Goal: Task Accomplishment & Management: Complete application form

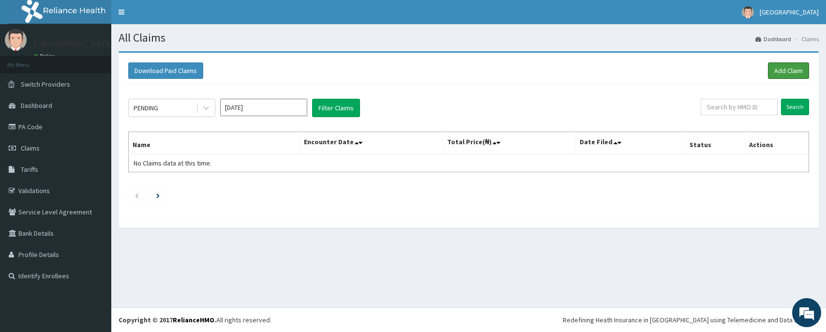
click at [774, 66] on link "Add Claim" at bounding box center [788, 70] width 41 height 16
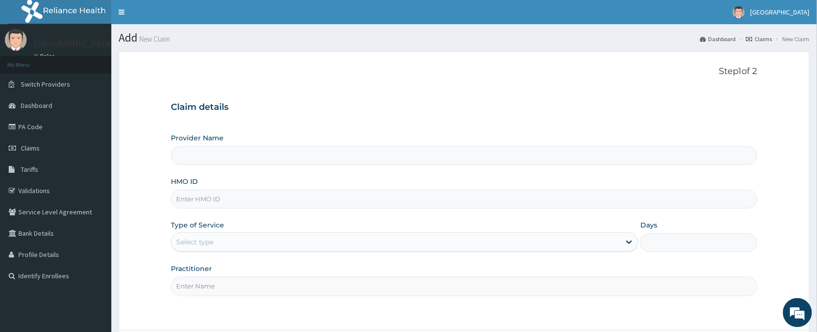
click at [223, 198] on input "HMO ID" at bounding box center [464, 199] width 587 height 19
paste input "TNO/10027/H"
type input "TNO/10027/H"
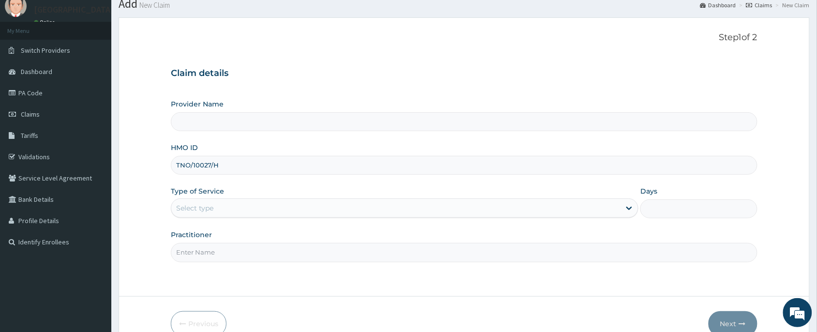
scroll to position [85, 0]
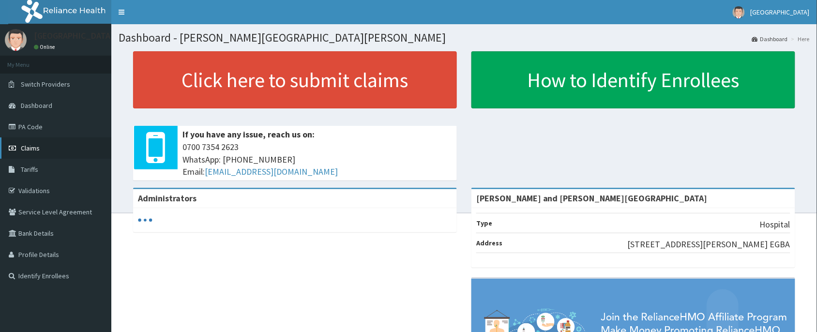
click at [54, 155] on link "Claims" at bounding box center [55, 147] width 111 height 21
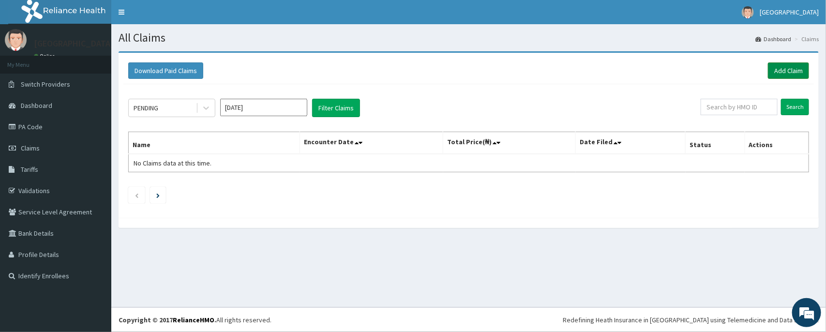
click at [776, 73] on link "Add Claim" at bounding box center [788, 70] width 41 height 16
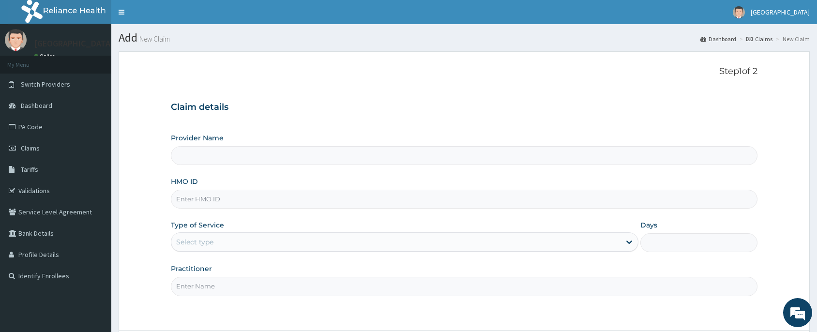
type input "Peter and Grace Medical centre"
click at [267, 197] on input "HMO ID" at bounding box center [464, 199] width 587 height 19
paste input "TNO/10027/H"
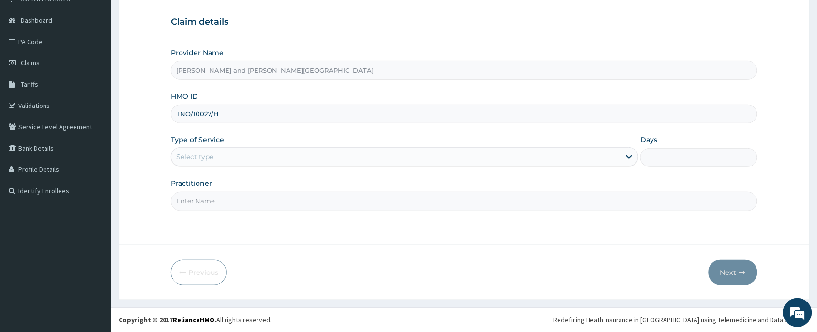
type input "TNO/10027/H"
drag, startPoint x: 228, startPoint y: 143, endPoint x: 219, endPoint y: 159, distance: 18.4
click at [228, 143] on div "Type of Service Select type" at bounding box center [405, 151] width 468 height 32
click at [223, 155] on div "Select type" at bounding box center [395, 156] width 449 height 15
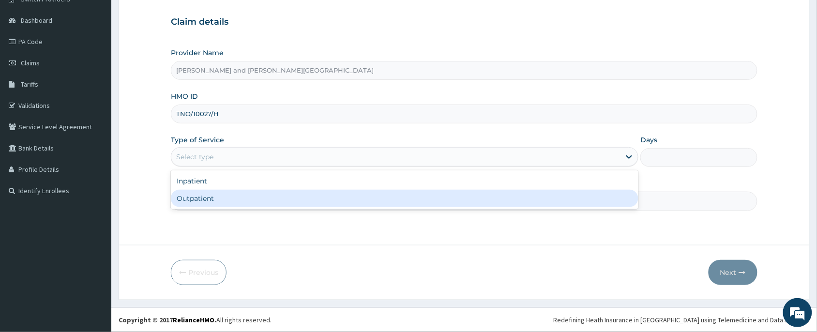
click at [217, 200] on div "Outpatient" at bounding box center [405, 198] width 468 height 17
type input "1"
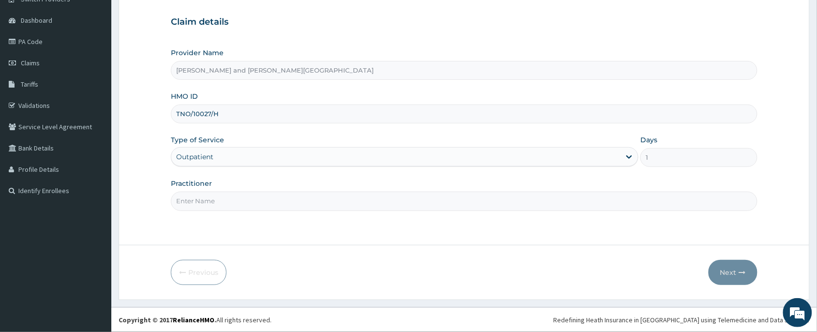
click at [224, 204] on input "Practitioner" at bounding box center [464, 201] width 587 height 19
type input "DR BABATUNDE TIMILEYIN"
click at [749, 272] on button "Next" at bounding box center [733, 272] width 49 height 25
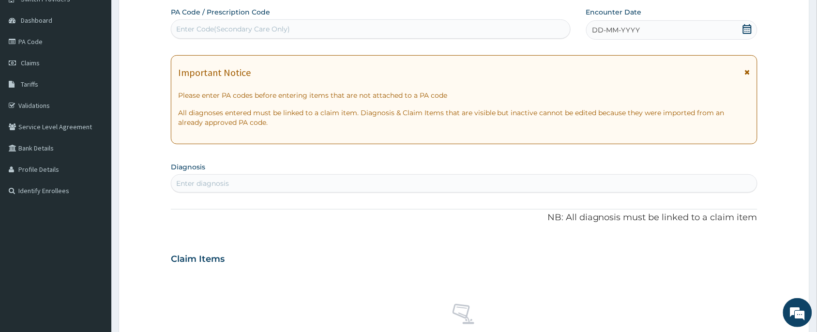
click at [754, 30] on div "DD-MM-YYYY" at bounding box center [671, 29] width 171 height 19
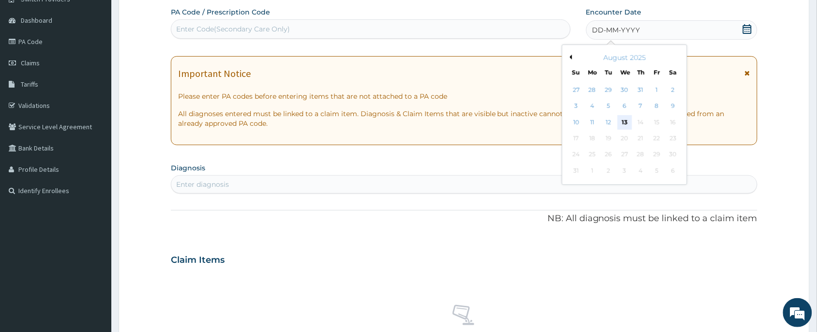
click at [627, 122] on div "13" at bounding box center [625, 122] width 15 height 15
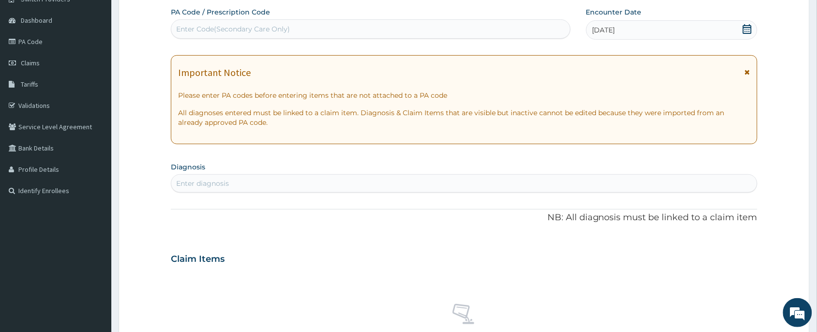
click at [359, 180] on div "Enter diagnosis" at bounding box center [464, 183] width 586 height 15
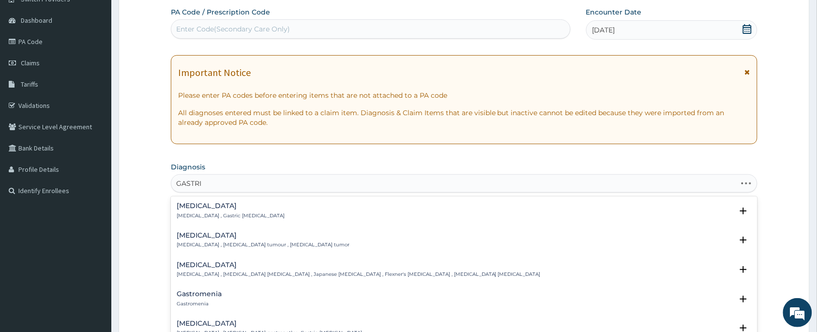
type input "GASTRIT"
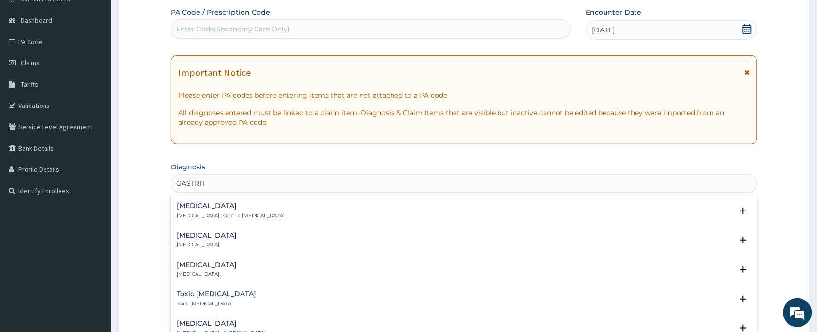
click at [185, 215] on p "Gastritis , Gastric catarrh" at bounding box center [231, 215] width 108 height 7
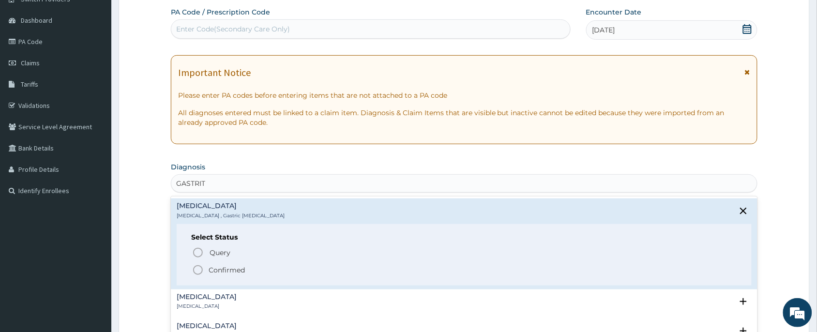
click at [206, 267] on span "Confirmed" at bounding box center [464, 270] width 545 height 12
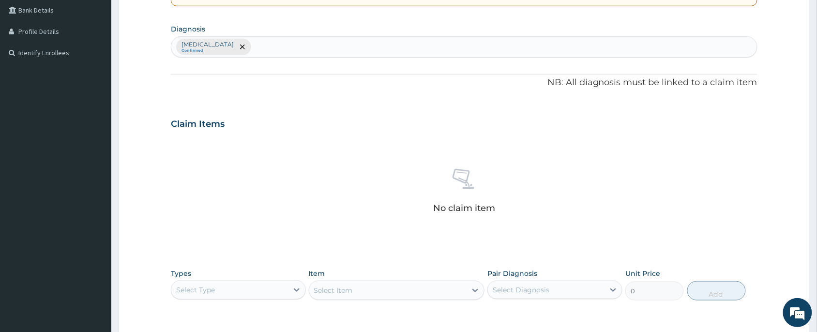
scroll to position [303, 0]
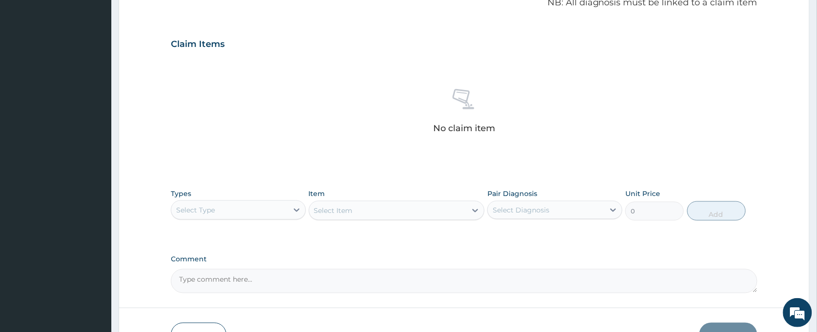
click at [257, 218] on div "Select Type" at bounding box center [229, 209] width 117 height 15
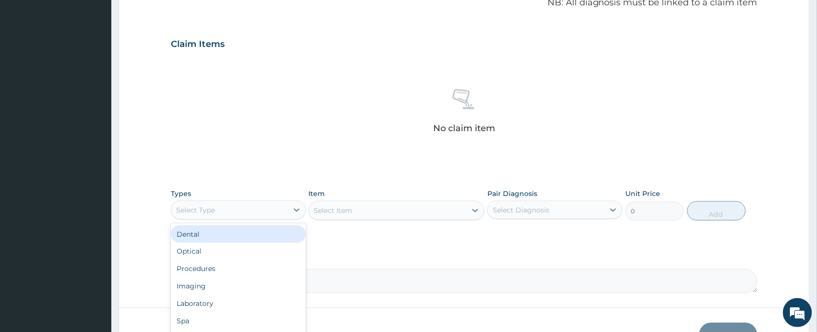
scroll to position [32, 0]
click at [226, 235] on div "Procedures" at bounding box center [238, 236] width 135 height 17
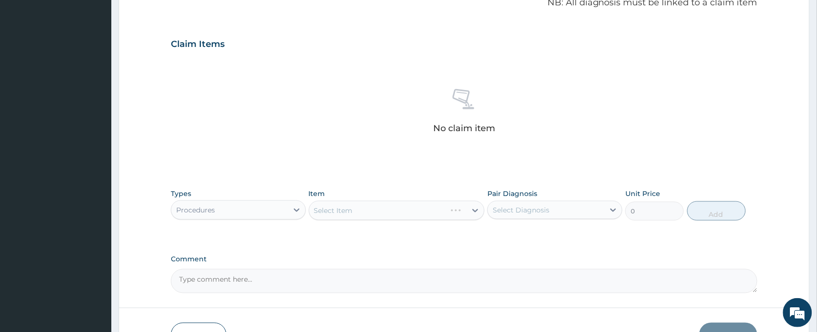
click at [406, 211] on div "Select Item" at bounding box center [397, 210] width 176 height 19
click at [388, 214] on div "Select Item" at bounding box center [397, 210] width 176 height 19
click at [386, 209] on div "Select Item" at bounding box center [397, 210] width 176 height 19
click at [365, 212] on div "Select Item" at bounding box center [388, 210] width 158 height 15
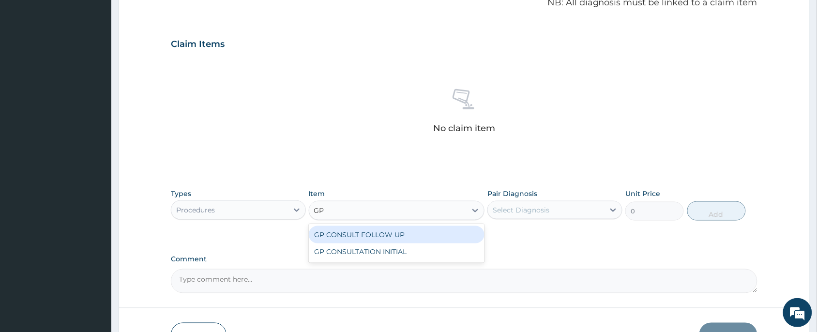
type input "GP"
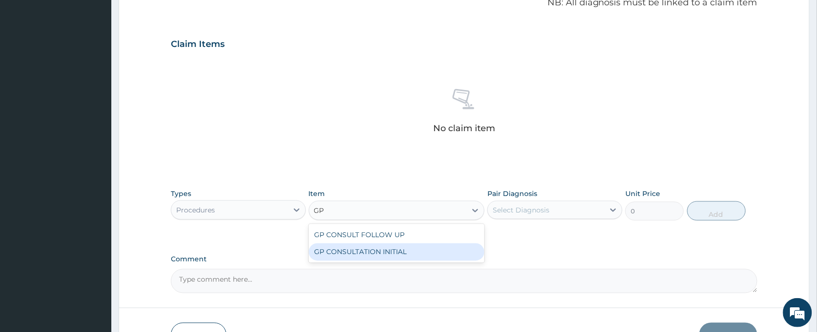
drag, startPoint x: 373, startPoint y: 252, endPoint x: 458, endPoint y: 226, distance: 89.6
click at [375, 252] on div "GP CONSULTATION INITIAL" at bounding box center [397, 251] width 176 height 17
type input "2000"
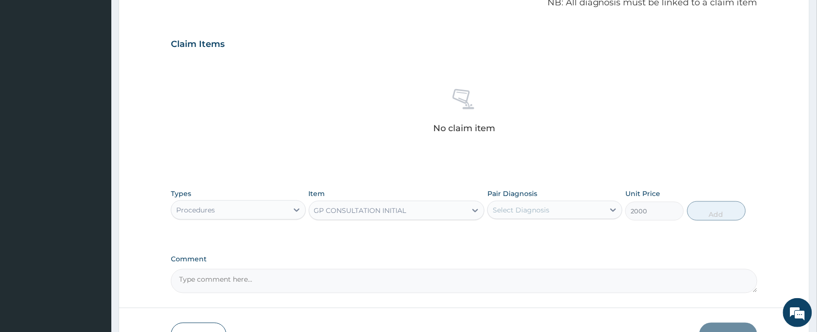
click at [486, 206] on div "Types Procedures Item option GP CONSULTATION INITIAL, selected. Select is focus…" at bounding box center [464, 205] width 587 height 42
click at [506, 204] on div "Select Diagnosis" at bounding box center [546, 209] width 117 height 15
drag, startPoint x: 512, startPoint y: 233, endPoint x: 550, endPoint y: 238, distance: 38.5
click at [515, 235] on label "Gastritis" at bounding box center [533, 234] width 60 height 10
checkbox input "true"
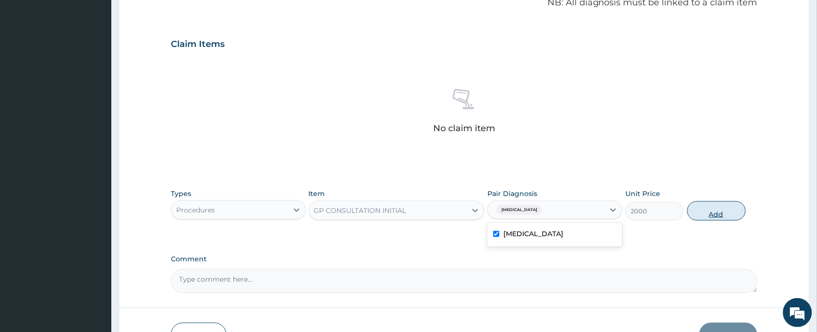
click at [713, 211] on button "Add" at bounding box center [716, 210] width 59 height 19
type input "0"
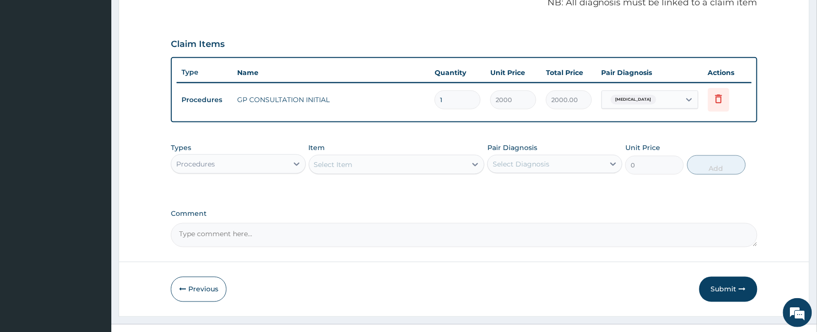
click at [227, 154] on div "Procedures" at bounding box center [238, 163] width 135 height 19
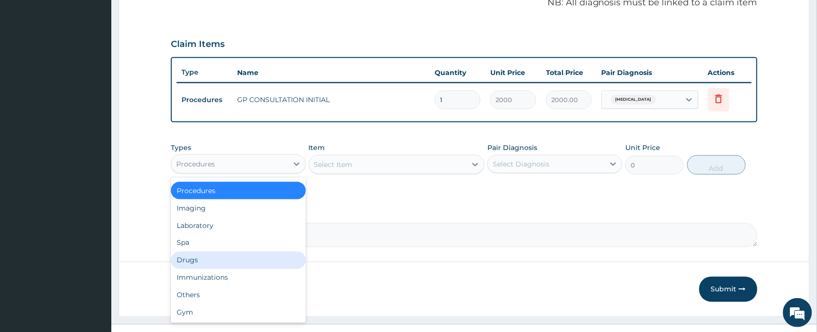
click at [208, 260] on div "Drugs" at bounding box center [238, 260] width 135 height 17
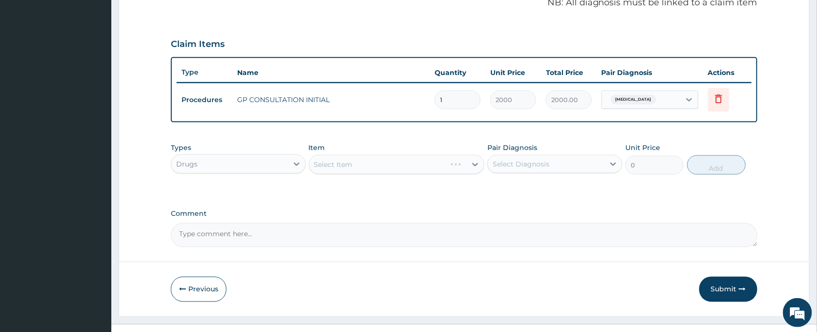
click at [383, 160] on div "Select Item" at bounding box center [397, 164] width 176 height 19
click at [378, 168] on div "Select Item" at bounding box center [397, 164] width 176 height 19
click at [390, 165] on div "Select Item" at bounding box center [397, 164] width 176 height 19
click at [388, 160] on div "Select Item" at bounding box center [388, 164] width 158 height 15
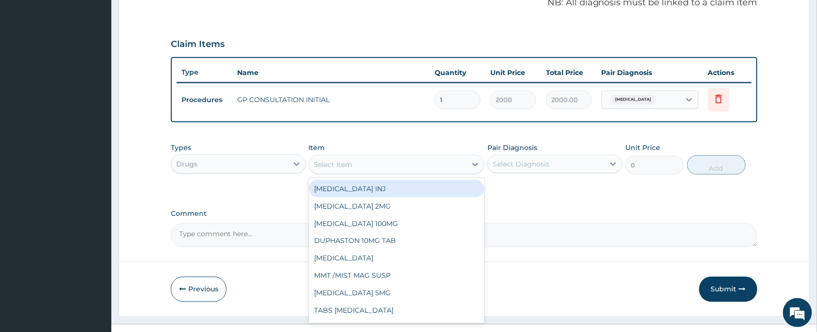
type input "F"
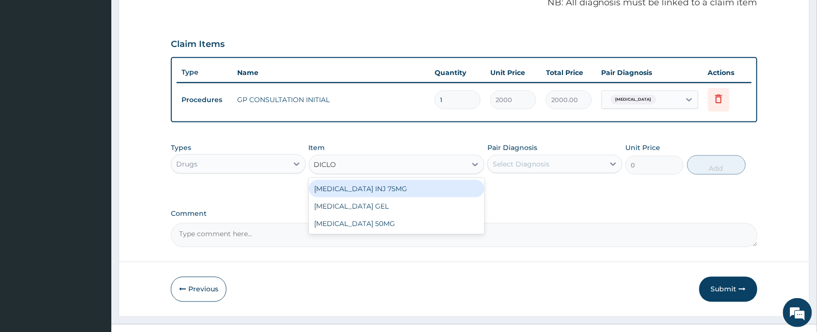
type input "DICLOF"
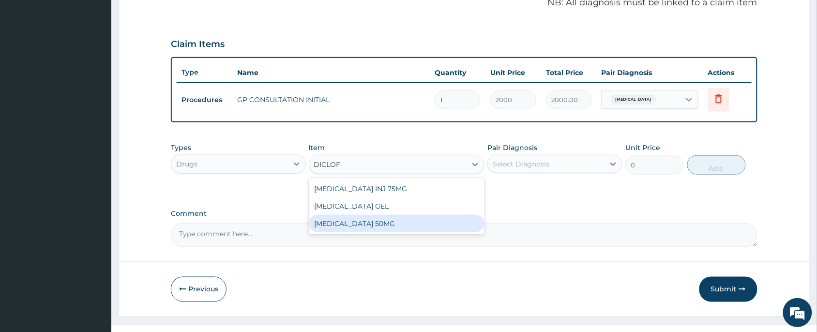
click at [333, 220] on div "DICLOFENAC 50MG" at bounding box center [397, 223] width 176 height 17
type input "25"
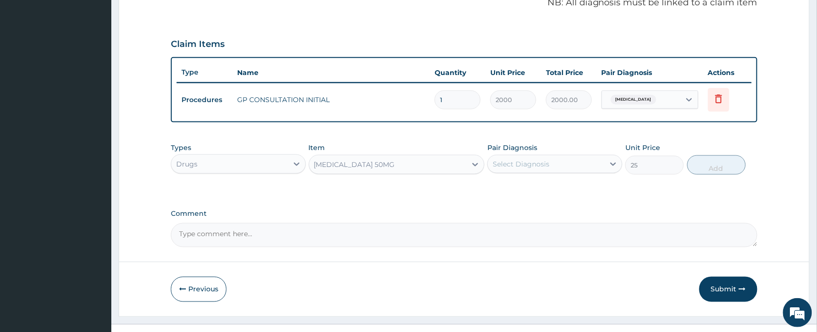
drag, startPoint x: 556, startPoint y: 163, endPoint x: 555, endPoint y: 173, distance: 10.7
click at [557, 163] on div "Select Diagnosis" at bounding box center [546, 163] width 117 height 15
drag, startPoint x: 550, startPoint y: 194, endPoint x: 634, endPoint y: 180, distance: 85.0
click at [553, 192] on div "Gastritis" at bounding box center [554, 189] width 135 height 20
checkbox input "true"
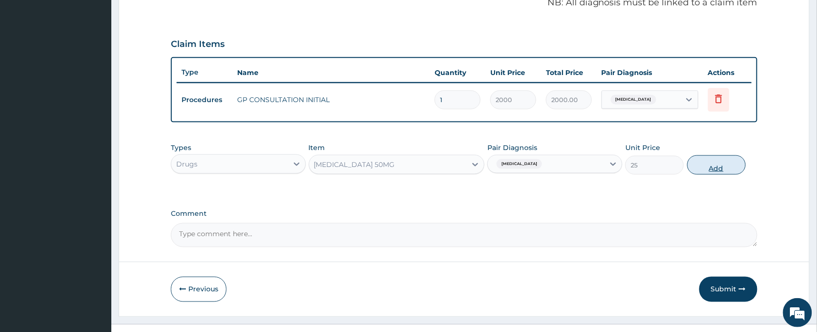
click at [703, 171] on button "Add" at bounding box center [716, 164] width 59 height 19
type input "0"
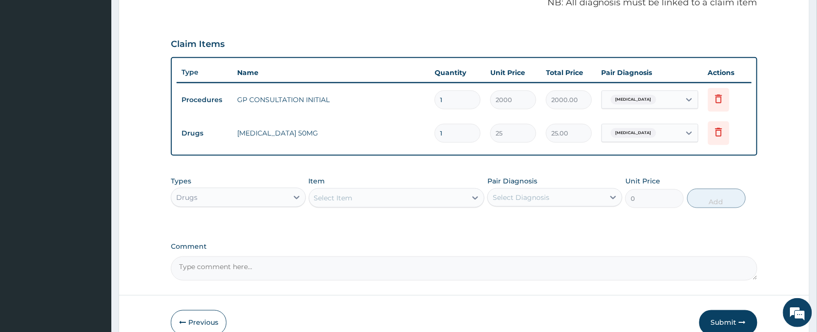
type input "10"
type input "250.00"
type input "10"
click at [380, 167] on div "PA Code / Prescription Code Enter Code(Secondary Care Only) Encounter Date 13-0…" at bounding box center [464, 34] width 587 height 491
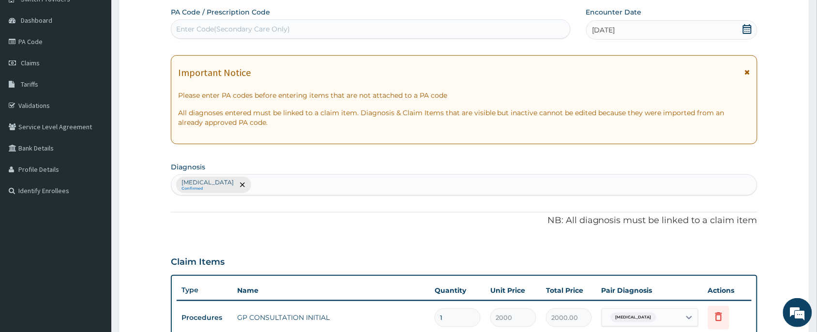
click at [273, 181] on div "Gastritis Confirmed" at bounding box center [464, 185] width 586 height 20
type input "PAIN"
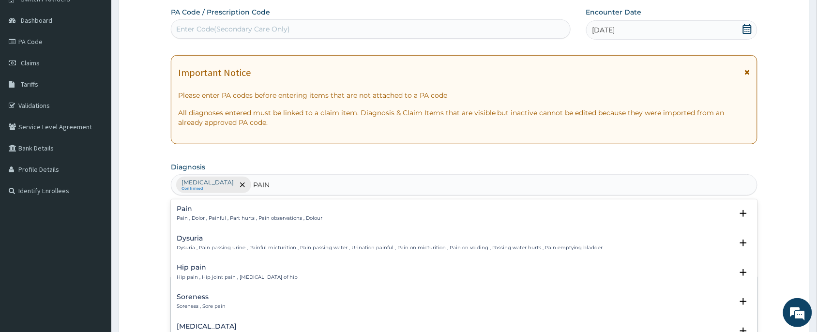
click at [238, 209] on h4 "Pain" at bounding box center [250, 208] width 146 height 7
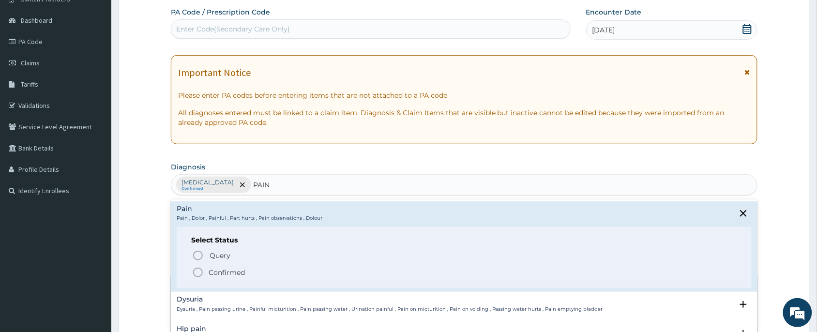
click at [233, 270] on p "Confirmed" at bounding box center [227, 273] width 36 height 10
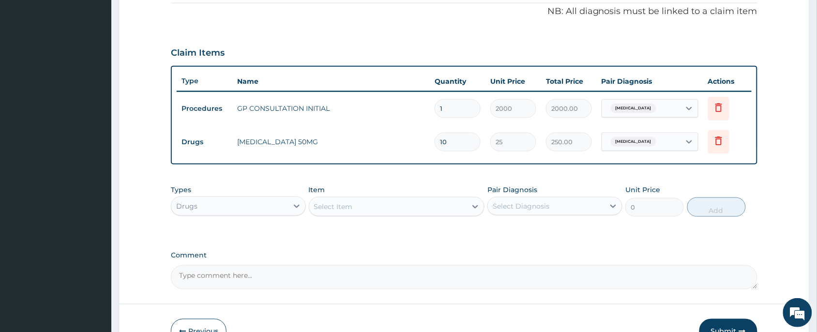
scroll to position [303, 0]
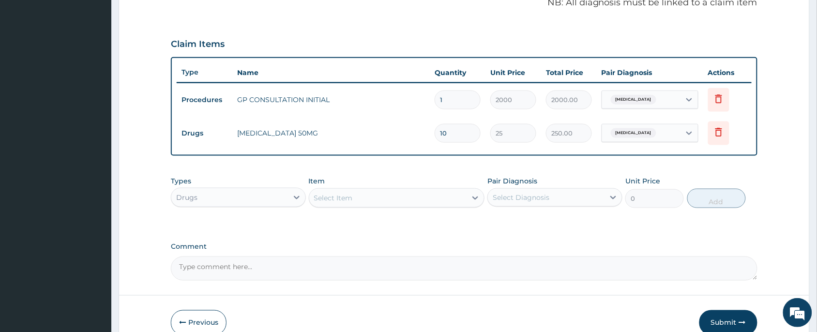
click at [639, 137] on div "Gastritis" at bounding box center [632, 133] width 51 height 13
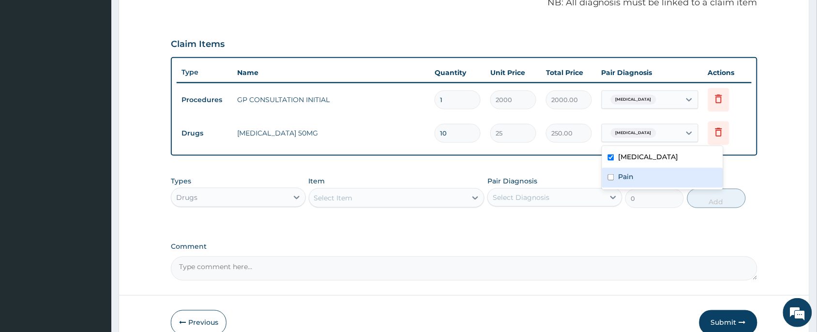
click at [635, 177] on div "Pain" at bounding box center [662, 178] width 121 height 20
checkbox input "true"
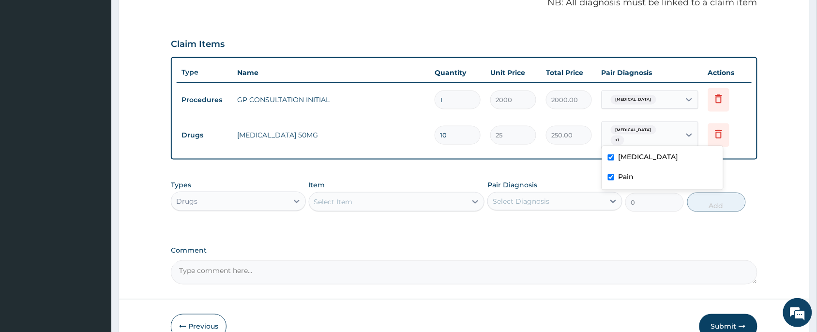
click at [357, 195] on div "Select Item" at bounding box center [388, 201] width 158 height 15
type input "H"
type input "B"
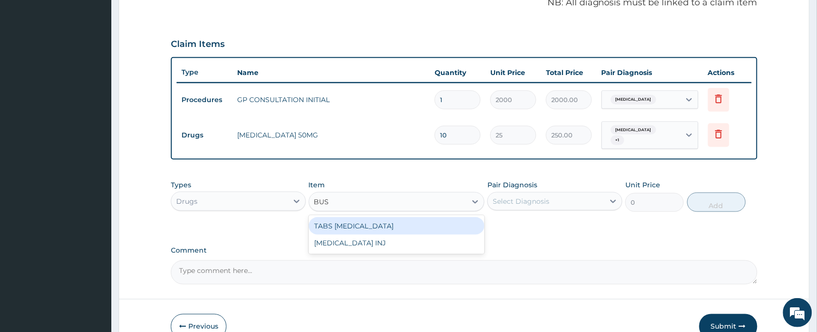
type input "BUSC"
drag, startPoint x: 362, startPoint y: 221, endPoint x: 399, endPoint y: 223, distance: 37.3
click at [371, 221] on div "TABS BUSCOPAN" at bounding box center [397, 225] width 176 height 17
type input "20"
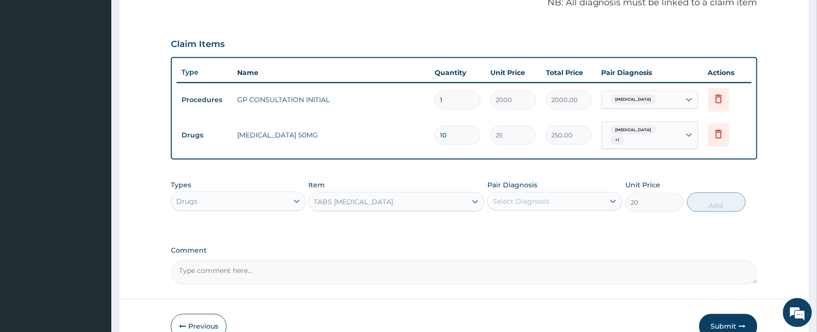
click at [543, 205] on div "Select Diagnosis" at bounding box center [554, 201] width 135 height 18
click at [540, 224] on div "Gastritis" at bounding box center [554, 226] width 135 height 20
checkbox input "true"
click at [733, 199] on button "Add" at bounding box center [716, 202] width 59 height 19
type input "0"
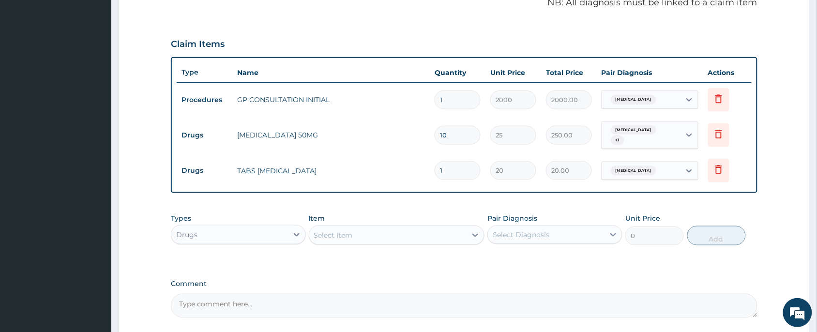
type input "12"
type input "240.00"
type input "12"
click at [444, 193] on div "PA Code / Prescription Code Enter Code(Secondary Care Only) Encounter Date 13-0…" at bounding box center [464, 53] width 587 height 529
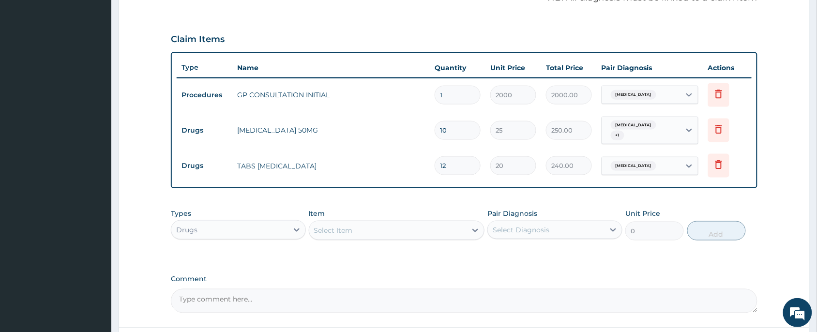
scroll to position [386, 0]
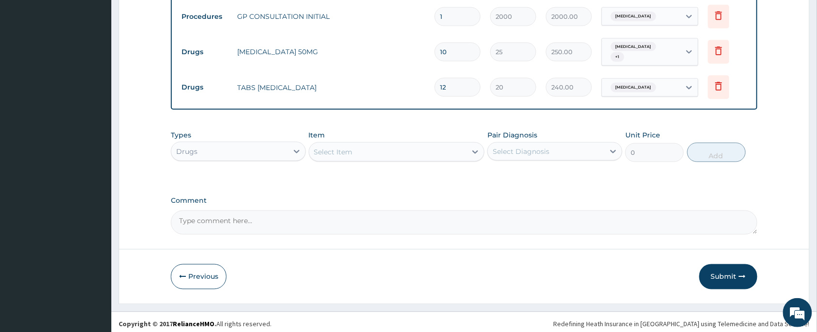
click at [743, 267] on button "Submit" at bounding box center [728, 276] width 58 height 25
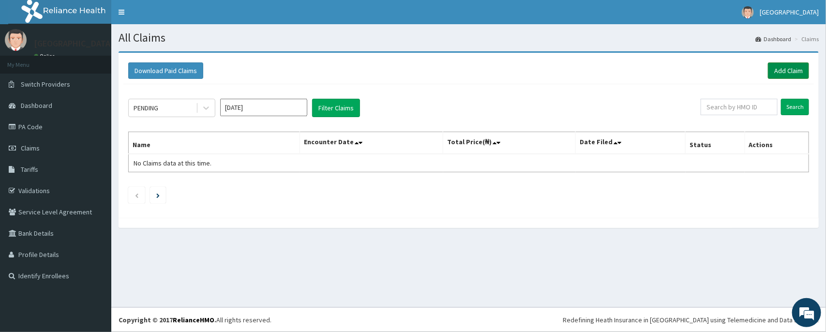
click at [789, 73] on link "Add Claim" at bounding box center [788, 70] width 41 height 16
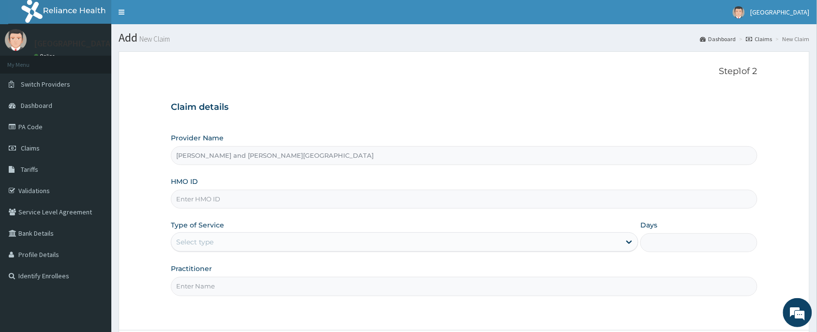
click at [245, 203] on input "HMO ID" at bounding box center [464, 199] width 587 height 19
paste input "PNG/10095/A"
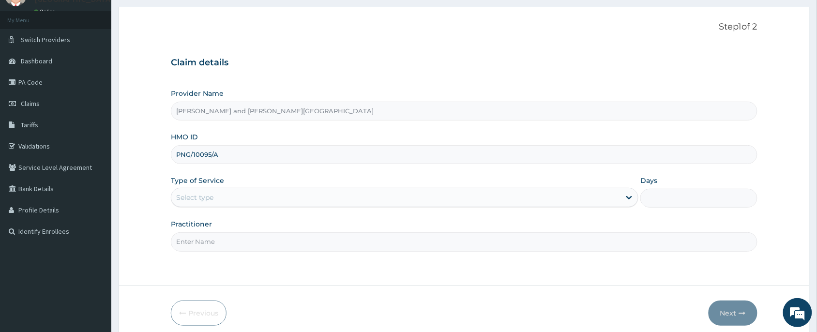
scroll to position [85, 0]
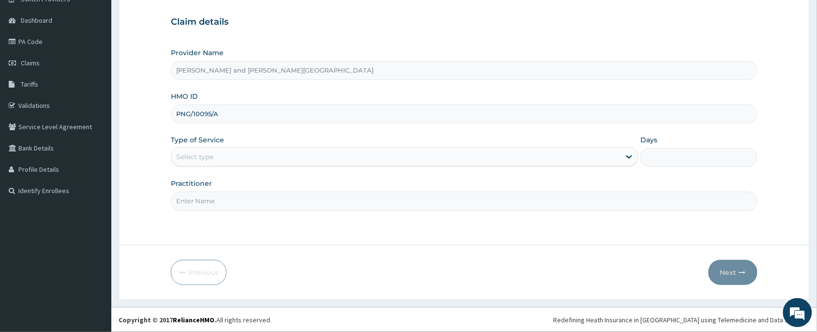
type input "PNG/10095/A"
click at [229, 160] on div "Select type" at bounding box center [395, 156] width 449 height 15
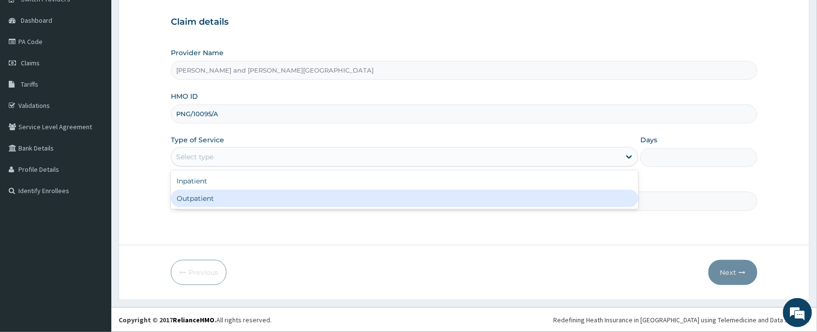
click at [215, 199] on div "Outpatient" at bounding box center [405, 198] width 468 height 17
type input "1"
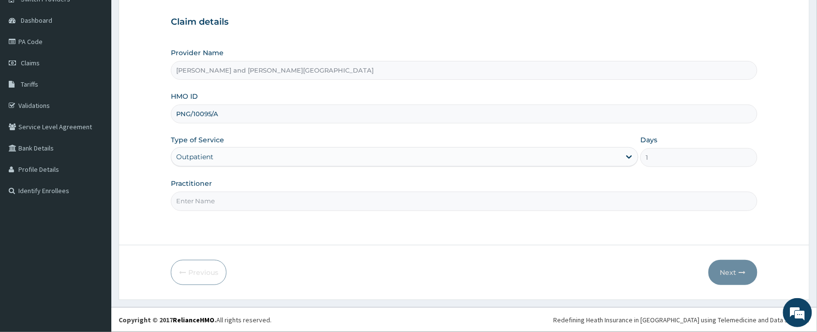
click at [215, 199] on input "Practitioner" at bounding box center [464, 201] width 587 height 19
type input "DR BABATUNDE TIMILEYIN"
click at [729, 274] on button "Next" at bounding box center [733, 272] width 49 height 25
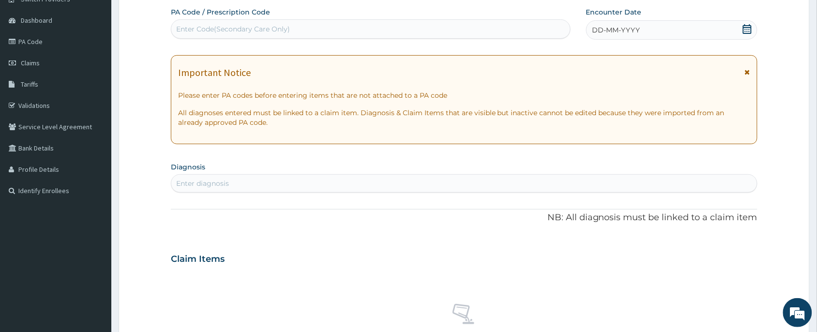
scroll to position [0, 0]
click at [743, 30] on icon at bounding box center [747, 29] width 10 height 10
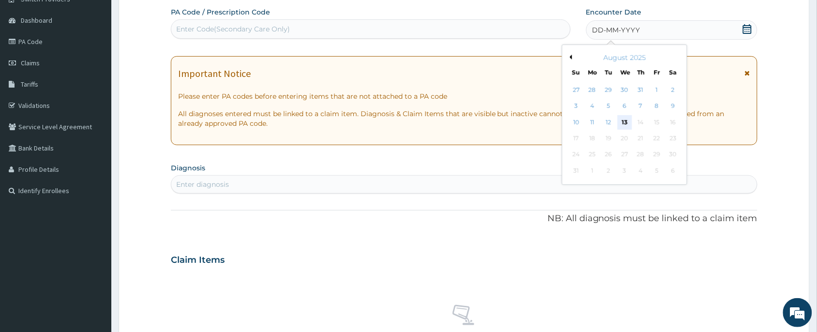
click at [620, 121] on div "13" at bounding box center [625, 122] width 15 height 15
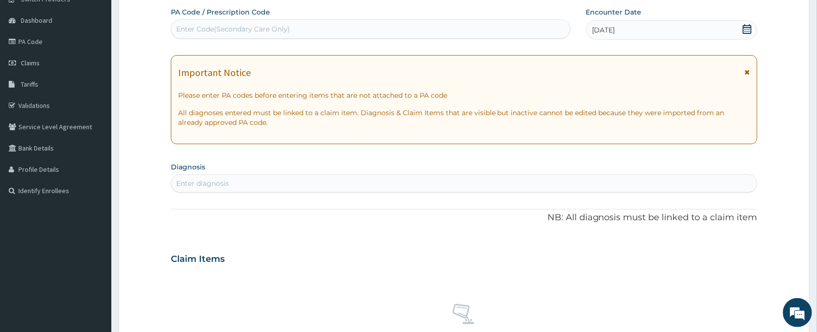
scroll to position [230, 0]
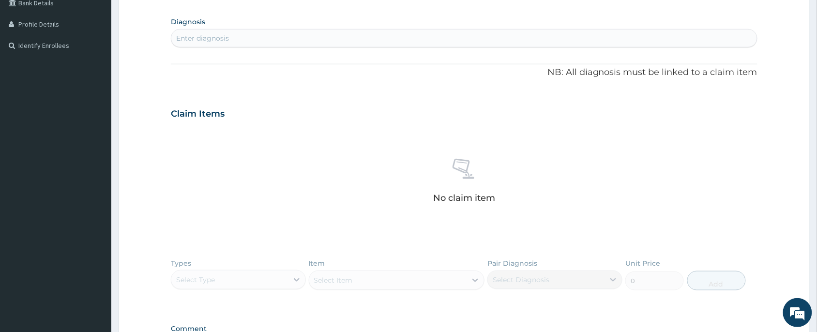
click at [274, 40] on div "Enter diagnosis" at bounding box center [464, 37] width 586 height 15
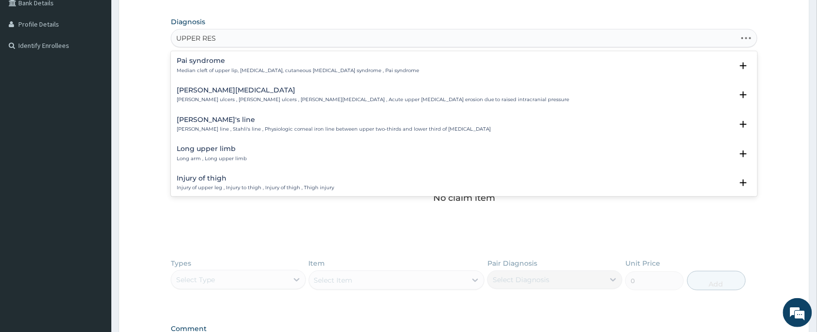
type input "UPPER RESP"
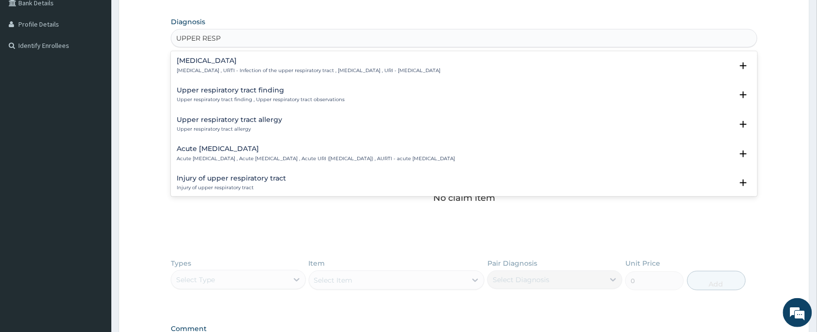
click at [252, 56] on div "Upper respiratory infection Upper respiratory infection , URTI - Infection of t…" at bounding box center [464, 68] width 587 height 30
click at [247, 65] on div "Upper respiratory infection Upper respiratory infection , URTI - Infection of t…" at bounding box center [309, 65] width 264 height 17
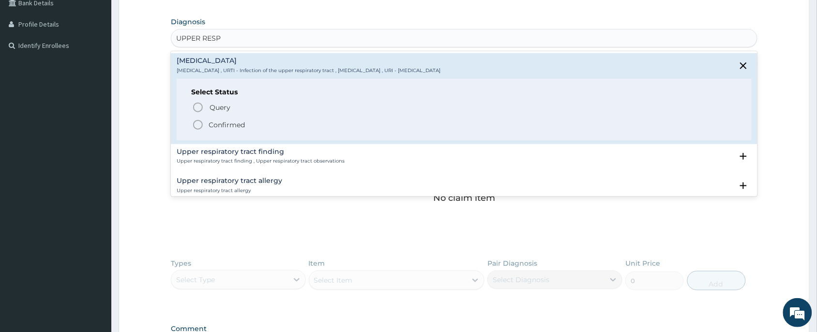
click at [226, 115] on div "Query Query covers suspected (?), Keep in view (kiv), Ruled out (r/o) Confirmed" at bounding box center [464, 116] width 546 height 30
click at [243, 119] on span "Confirmed" at bounding box center [464, 125] width 545 height 12
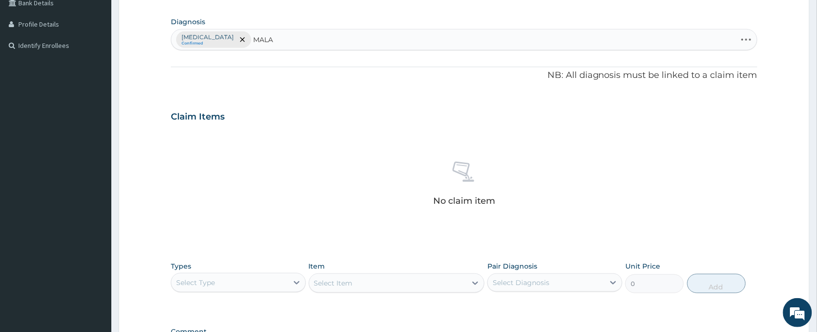
type input "MALAR"
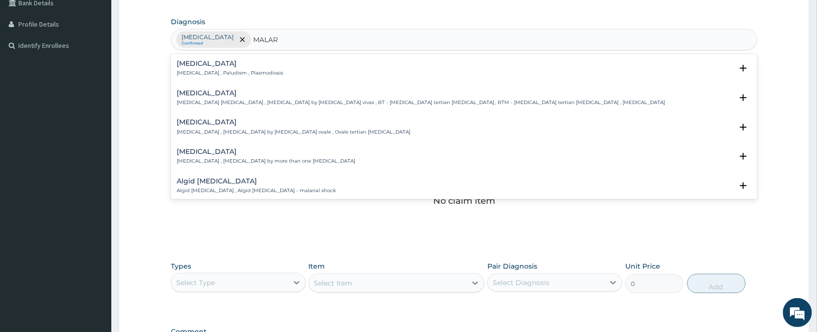
click at [216, 66] on h4 "Malaria" at bounding box center [230, 63] width 106 height 7
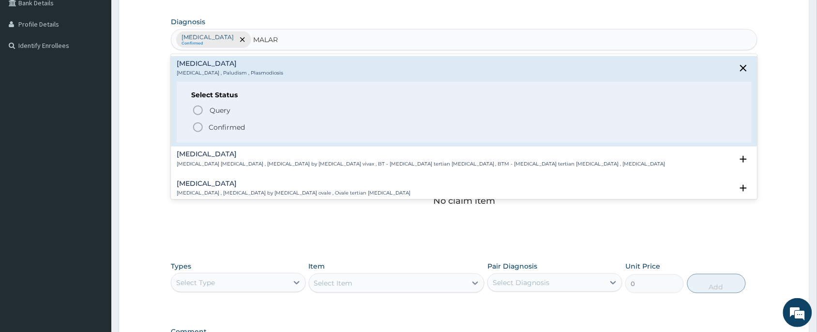
click at [237, 124] on p "Confirmed" at bounding box center [227, 127] width 36 height 10
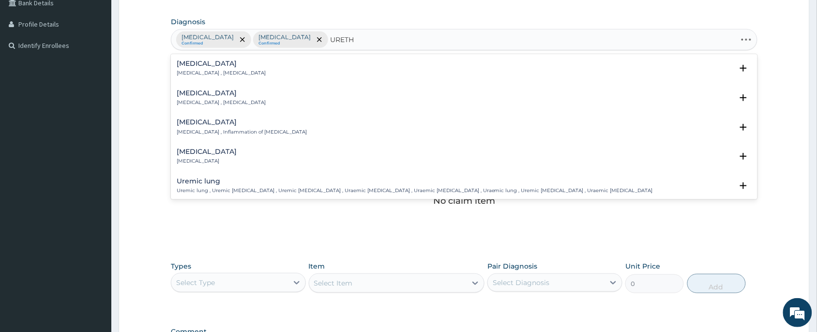
type input "URETHR"
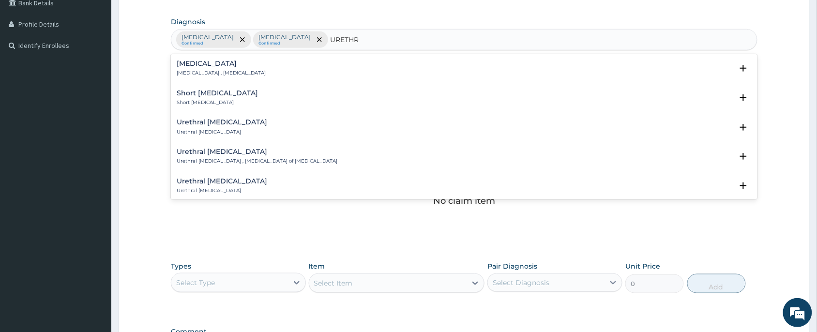
click at [254, 79] on div "Urethritis Urethritis , Inflammation of urethra Select Status Query Query cover…" at bounding box center [464, 71] width 575 height 22
click at [252, 73] on p "Urethritis , Inflammation of urethra" at bounding box center [221, 73] width 89 height 7
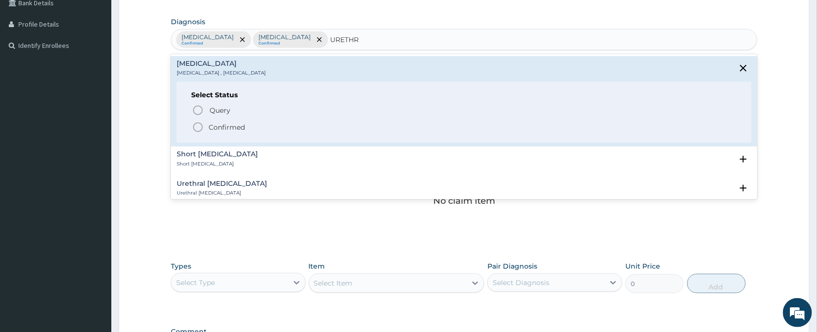
click at [222, 125] on p "Confirmed" at bounding box center [227, 127] width 36 height 10
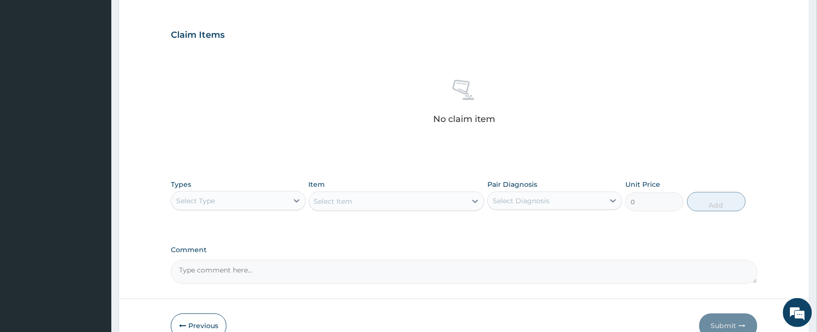
scroll to position [366, 0]
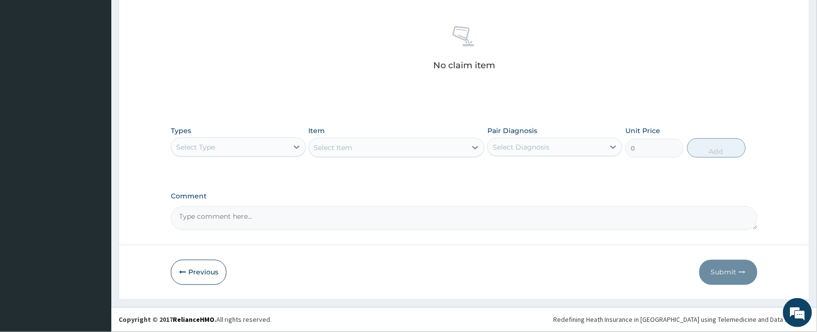
click at [260, 148] on div "Select Type" at bounding box center [229, 146] width 117 height 15
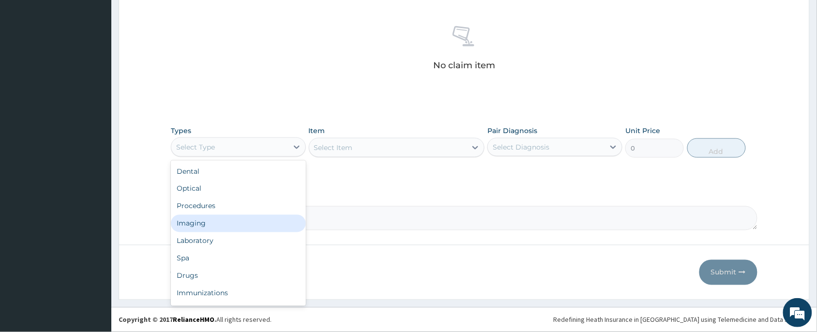
scroll to position [32, 0]
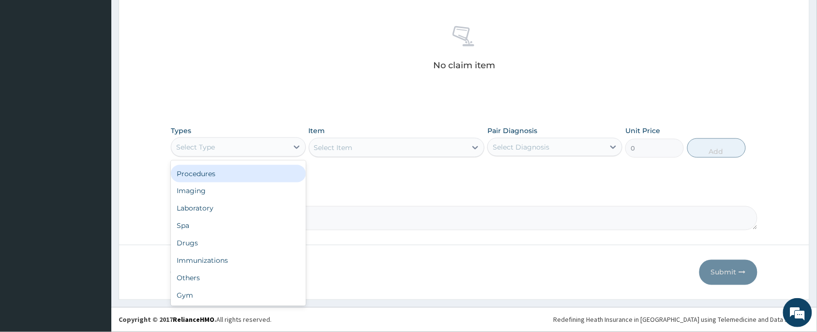
click at [244, 180] on div "Procedures" at bounding box center [238, 173] width 135 height 17
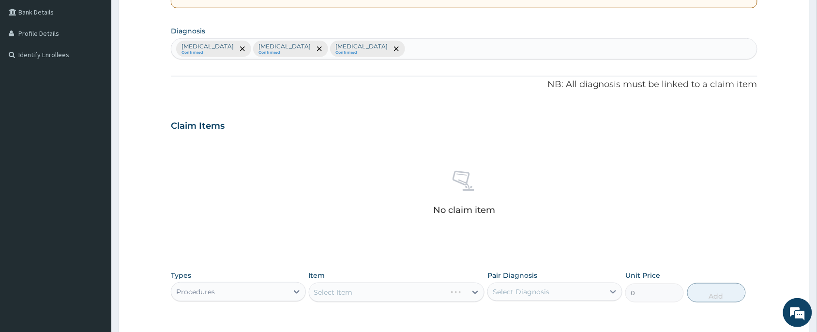
scroll to position [294, 0]
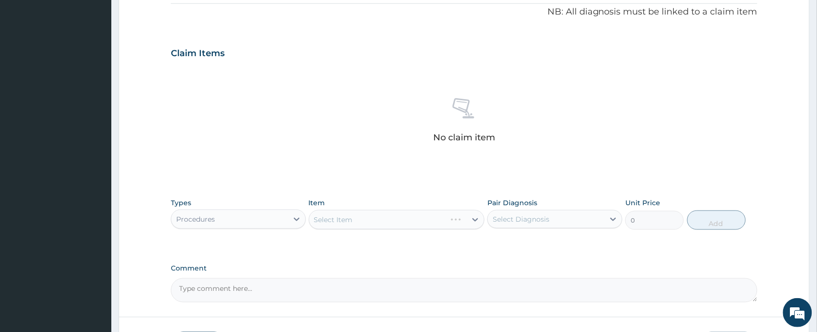
click at [349, 224] on div "Select Item" at bounding box center [397, 219] width 176 height 19
click at [399, 223] on div "Select Item" at bounding box center [397, 219] width 176 height 19
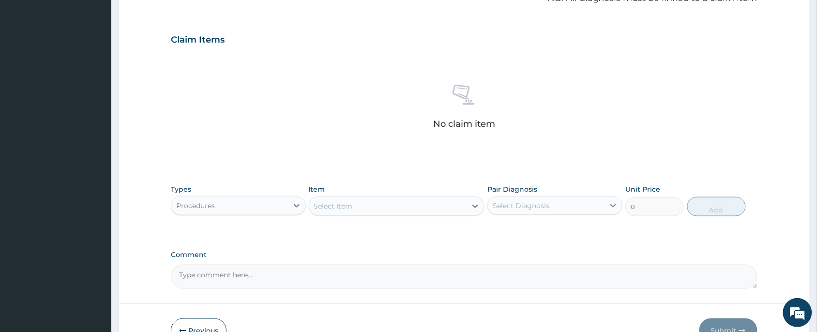
scroll to position [366, 0]
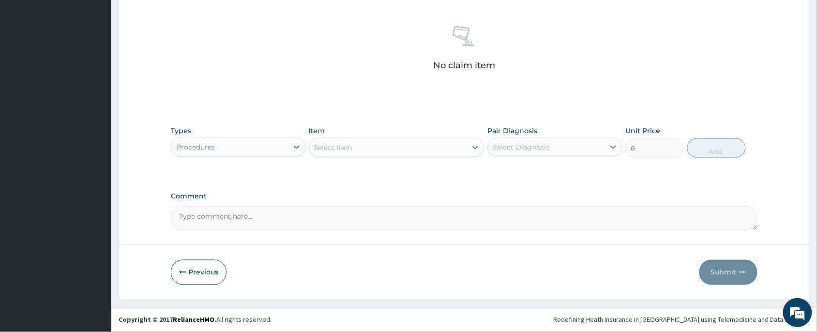
click at [392, 148] on div "Select Item" at bounding box center [388, 147] width 158 height 15
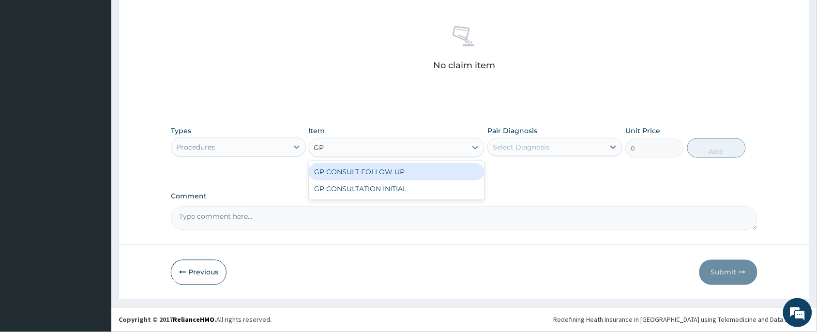
type input "GP"
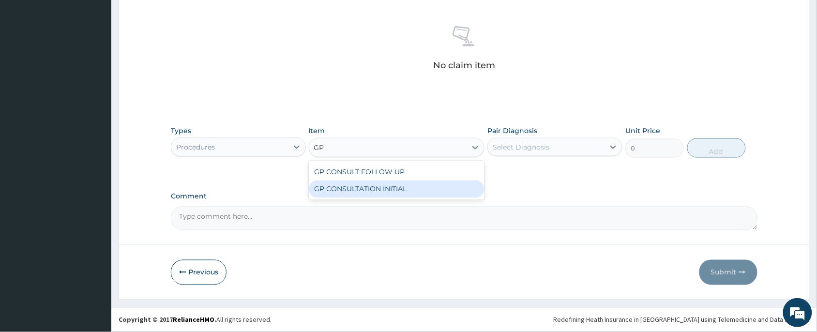
click at [407, 196] on div "GP CONSULTATION INITIAL" at bounding box center [397, 189] width 176 height 17
type input "2000"
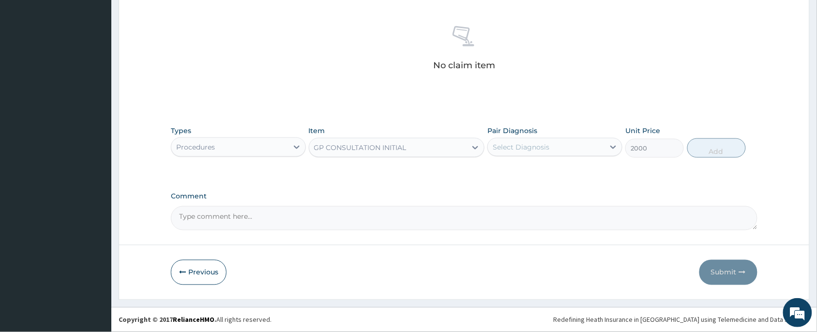
click at [540, 140] on div "Select Diagnosis" at bounding box center [546, 146] width 117 height 15
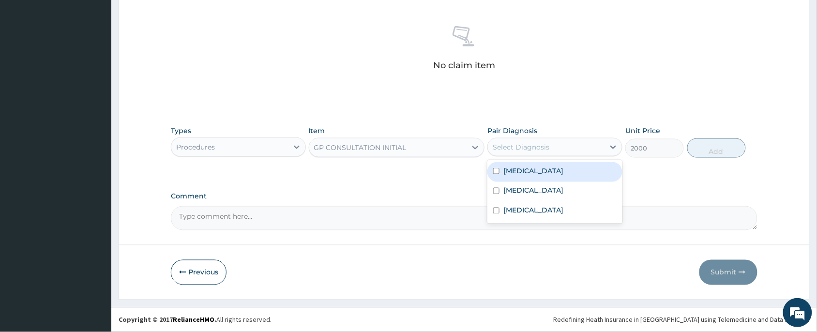
click at [540, 168] on label "Upper respiratory infection" at bounding box center [533, 171] width 60 height 10
checkbox input "true"
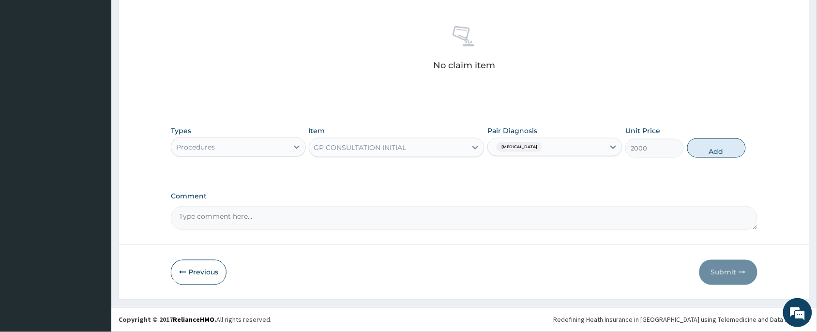
drag, startPoint x: 550, startPoint y: 148, endPoint x: 551, endPoint y: 195, distance: 47.4
click at [542, 149] on span "Upper respiratory infection" at bounding box center [519, 147] width 45 height 10
click at [554, 155] on div "Upper respiratory infection" at bounding box center [554, 147] width 135 height 18
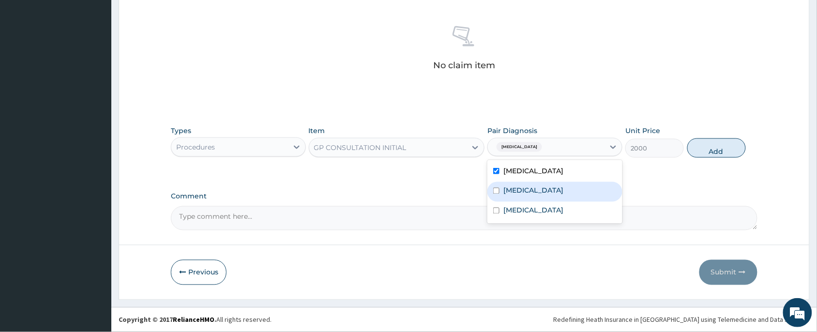
drag, startPoint x: 548, startPoint y: 195, endPoint x: 570, endPoint y: 156, distance: 44.6
click at [548, 195] on div "Malaria" at bounding box center [554, 192] width 135 height 20
checkbox input "true"
click at [559, 143] on div "Upper respiratory infection + 1" at bounding box center [526, 147] width 66 height 13
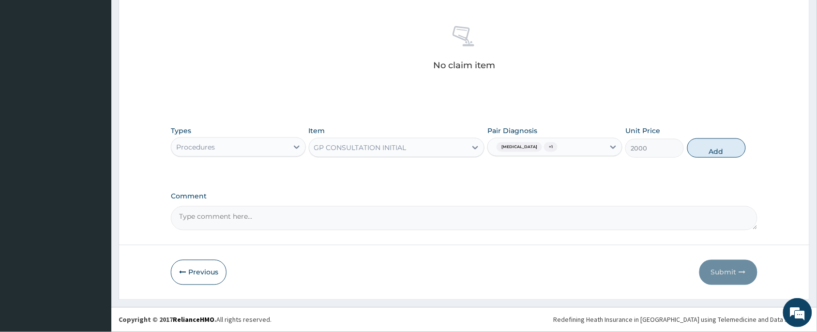
click at [562, 143] on input "text" at bounding box center [561, 147] width 1 height 10
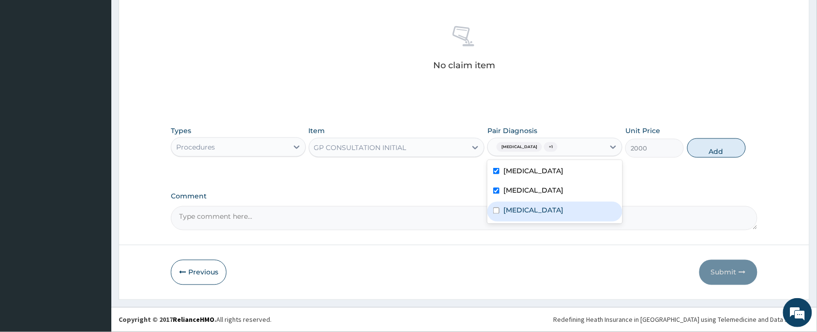
click at [556, 205] on div "Urethritis" at bounding box center [554, 212] width 135 height 20
checkbox input "true"
click at [724, 148] on button "Add" at bounding box center [716, 147] width 59 height 19
type input "0"
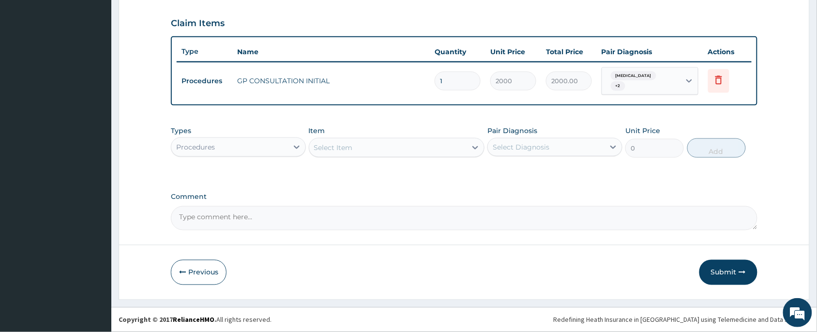
scroll to position [323, 0]
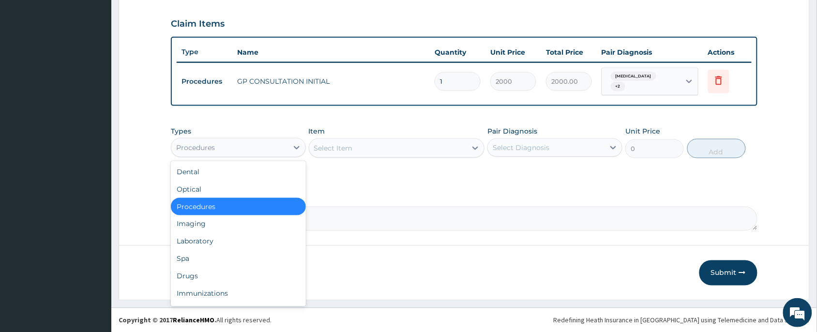
click at [286, 140] on div "Procedures" at bounding box center [229, 147] width 117 height 15
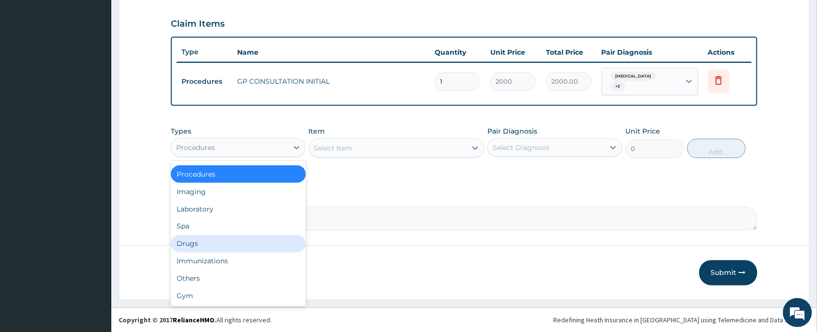
click at [200, 245] on div "Drugs" at bounding box center [238, 243] width 135 height 17
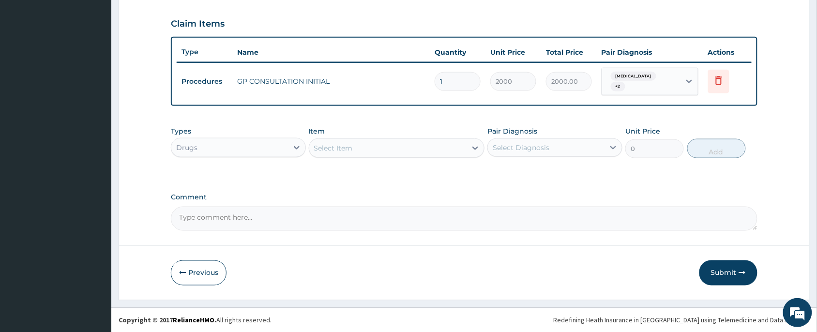
click at [366, 140] on div "Select Item" at bounding box center [388, 147] width 158 height 15
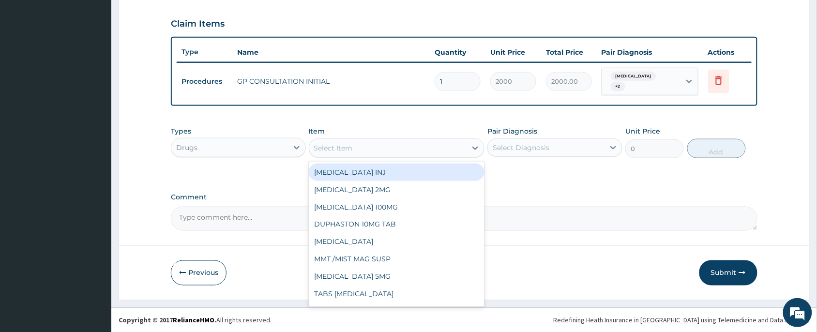
click at [370, 151] on div "Select Item" at bounding box center [388, 147] width 158 height 15
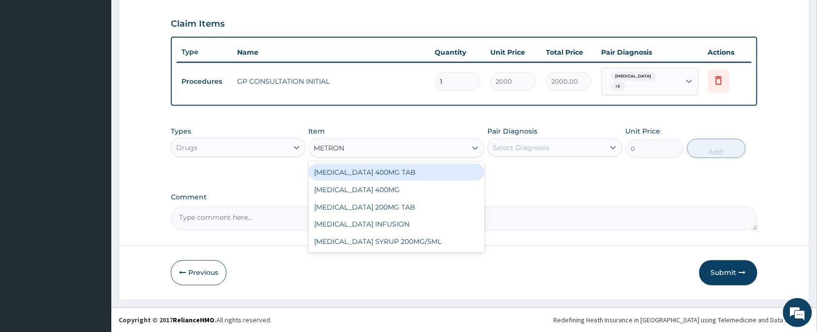
type input "METRONI"
click at [385, 171] on div "METRONIDAZOLE 400MG TAB" at bounding box center [397, 172] width 176 height 17
type input "22.5"
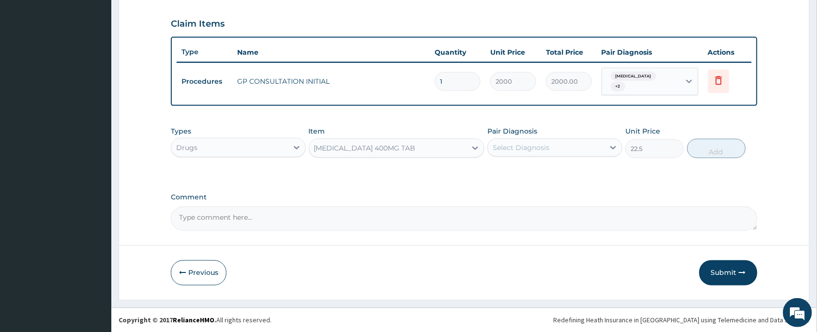
drag, startPoint x: 459, startPoint y: 149, endPoint x: 455, endPoint y: 152, distance: 5.1
click at [455, 152] on div "METRONIDAZOLE 400MG TAB" at bounding box center [388, 147] width 158 height 15
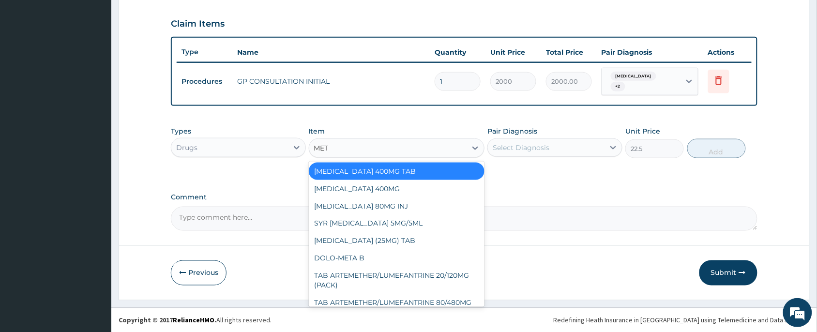
scroll to position [98, 0]
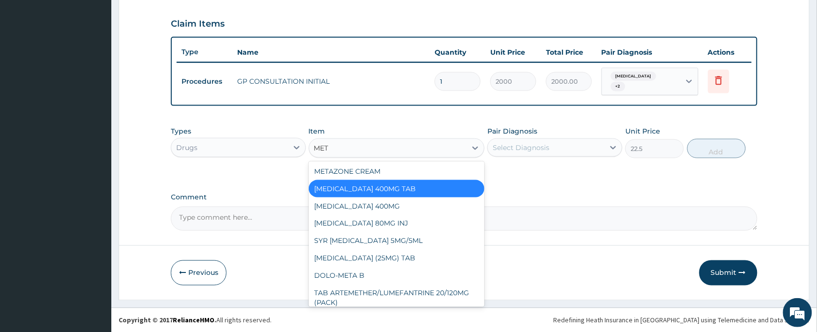
type input "METR"
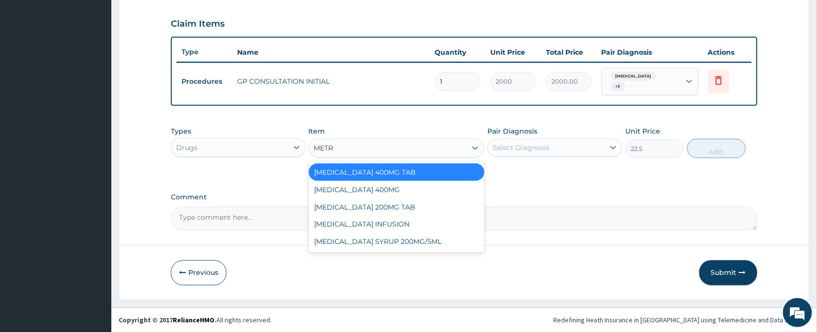
scroll to position [0, 0]
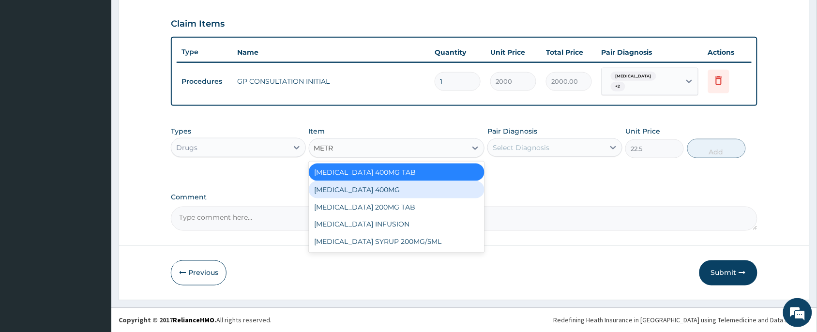
click at [363, 191] on div "METRONIDAZOLE 400MG" at bounding box center [397, 189] width 176 height 17
type input "35"
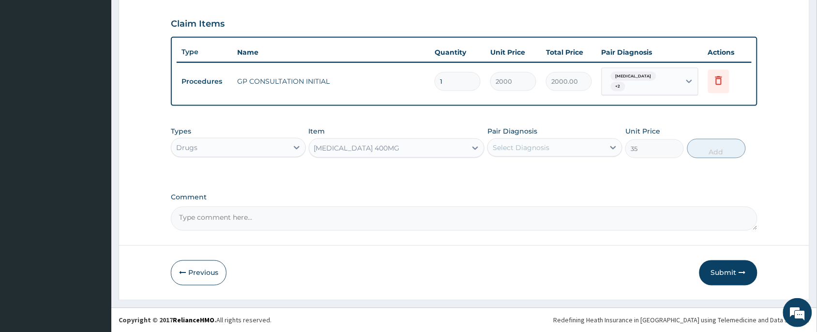
click at [542, 144] on div "Select Diagnosis" at bounding box center [521, 148] width 57 height 10
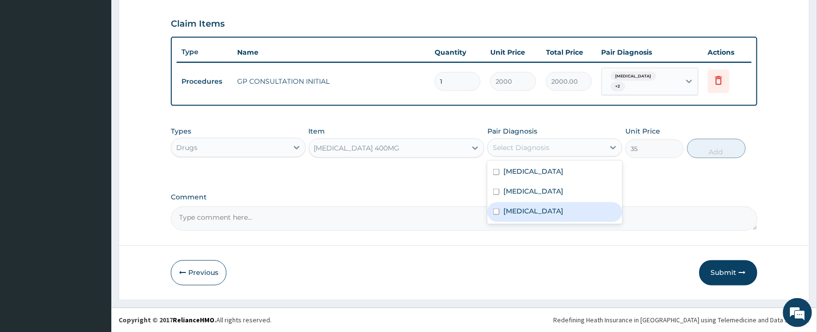
click at [528, 207] on label "Urethritis" at bounding box center [533, 211] width 60 height 10
checkbox input "true"
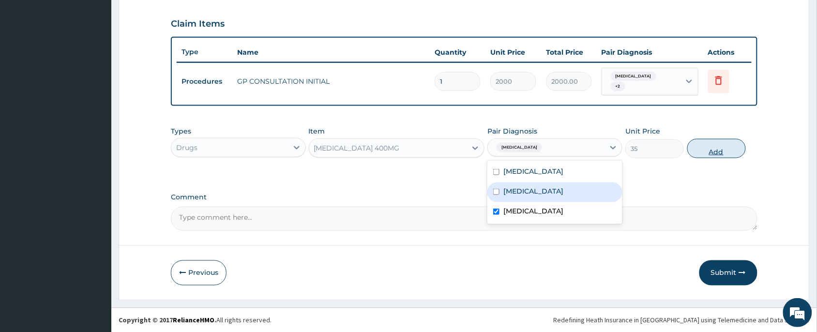
click at [711, 149] on button "Add" at bounding box center [716, 148] width 59 height 19
type input "0"
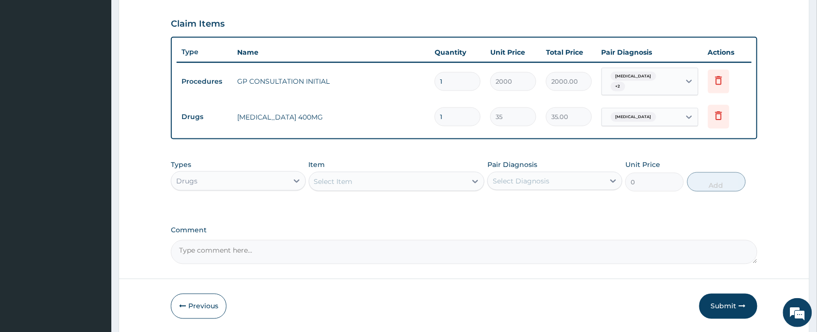
click at [466, 120] on input "1" at bounding box center [458, 116] width 46 height 19
type input "15"
type input "525.00"
type input "15"
click at [348, 185] on div "Select Item" at bounding box center [333, 182] width 39 height 10
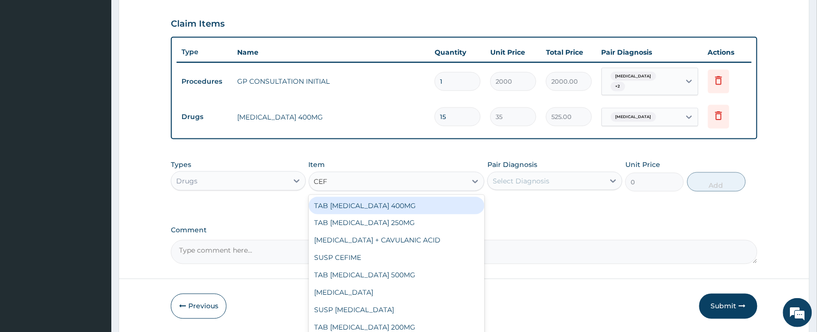
type input "CEFI"
click at [373, 202] on div "TAB CEFIXIME 400MG" at bounding box center [397, 205] width 176 height 17
type input "400"
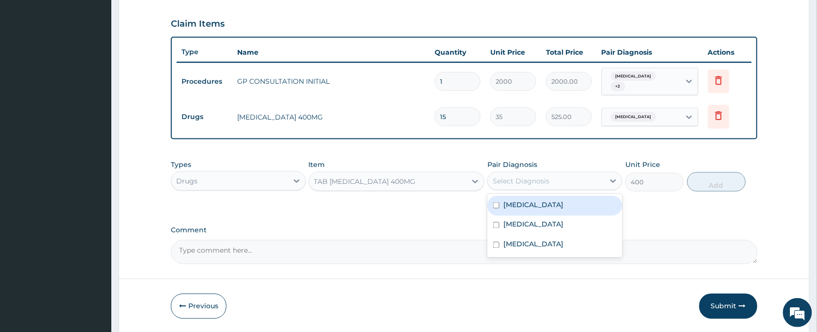
click at [557, 183] on div "Select Diagnosis" at bounding box center [546, 180] width 117 height 15
click at [556, 205] on label "Upper respiratory infection" at bounding box center [533, 205] width 60 height 10
checkbox input "true"
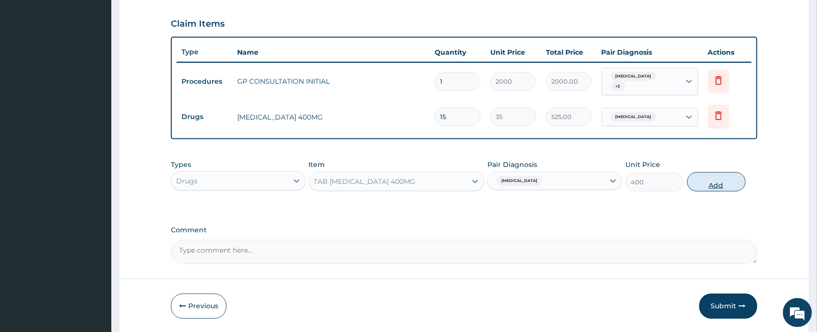
click at [704, 181] on button "Add" at bounding box center [716, 181] width 59 height 19
type input "0"
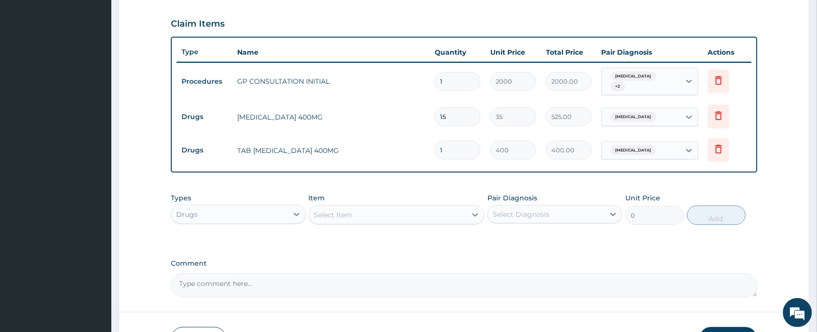
type input "0.00"
type input "7"
type input "2800.00"
type input "7"
click at [360, 208] on div "Select Item" at bounding box center [388, 214] width 158 height 15
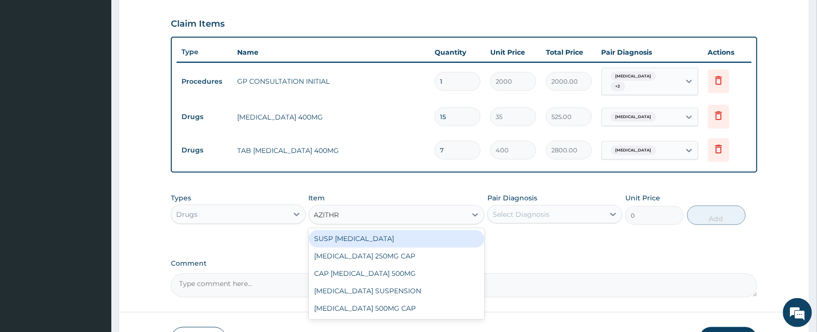
type input "AZITHRO"
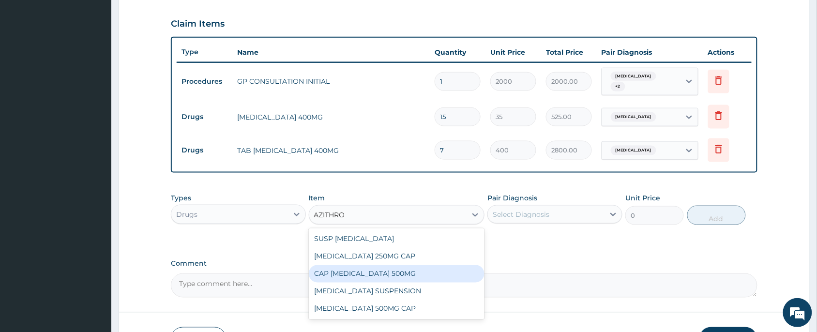
click at [405, 272] on div "CAP AZITHROMYCIN 500MG" at bounding box center [397, 273] width 176 height 17
type input "250"
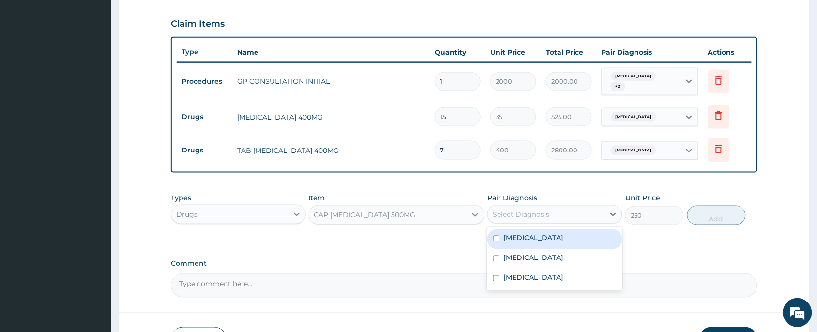
click at [550, 211] on div "Select Diagnosis" at bounding box center [546, 214] width 117 height 15
click at [540, 242] on label "Upper respiratory infection" at bounding box center [533, 238] width 60 height 10
checkbox input "true"
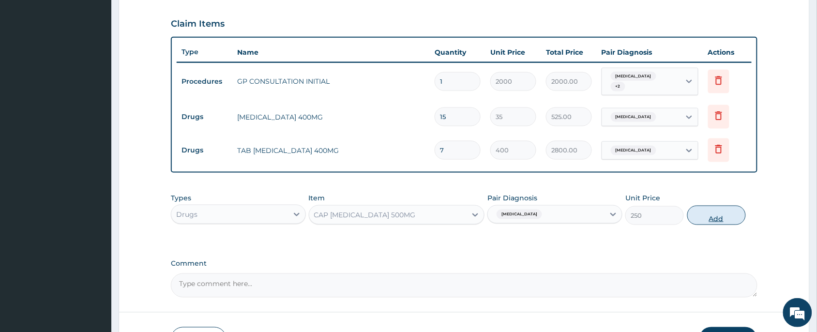
click at [722, 218] on button "Add" at bounding box center [716, 215] width 59 height 19
type input "0"
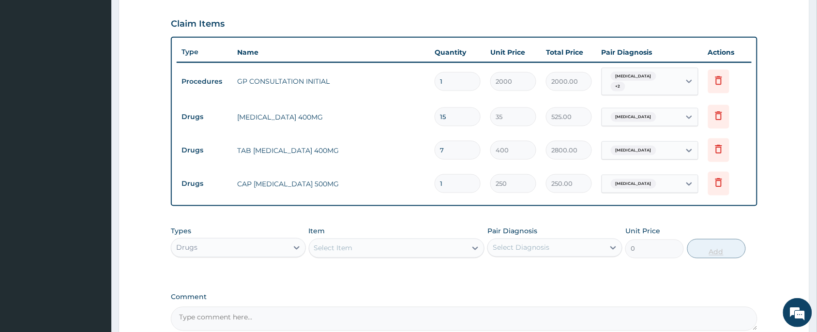
type input "0.00"
type input "5"
type input "1250.00"
type input "5"
click at [429, 250] on div "Select Item" at bounding box center [388, 248] width 158 height 15
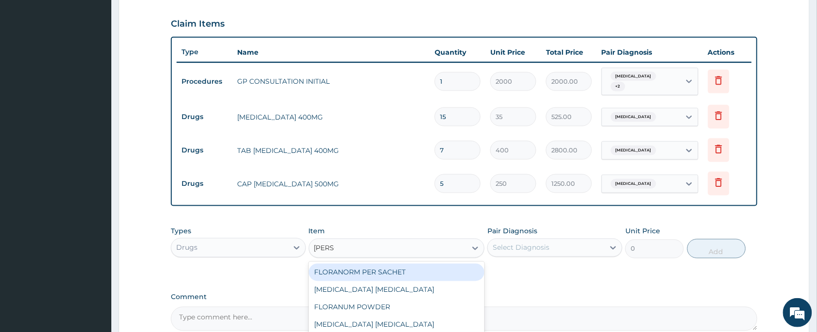
type input "LORAT"
click at [430, 270] on div "LORATADINE 10MG" at bounding box center [397, 272] width 176 height 17
type input "30"
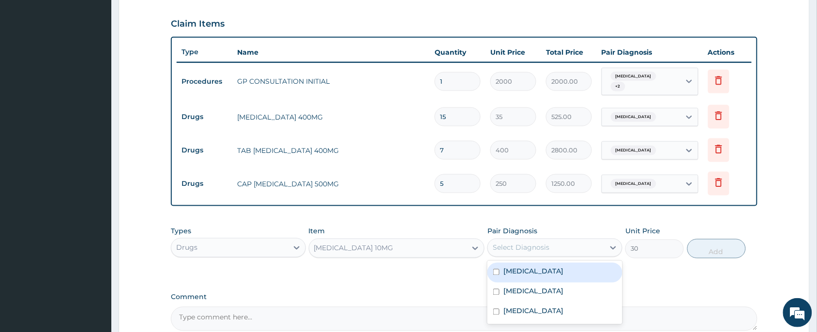
drag, startPoint x: 579, startPoint y: 246, endPoint x: 576, endPoint y: 255, distance: 9.2
click at [577, 250] on div "Select Diagnosis" at bounding box center [546, 247] width 117 height 15
click at [583, 261] on div "Upper respiratory infection Malaria Urethritis" at bounding box center [554, 292] width 135 height 63
click at [563, 273] on label "Upper respiratory infection" at bounding box center [533, 272] width 60 height 10
checkbox input "true"
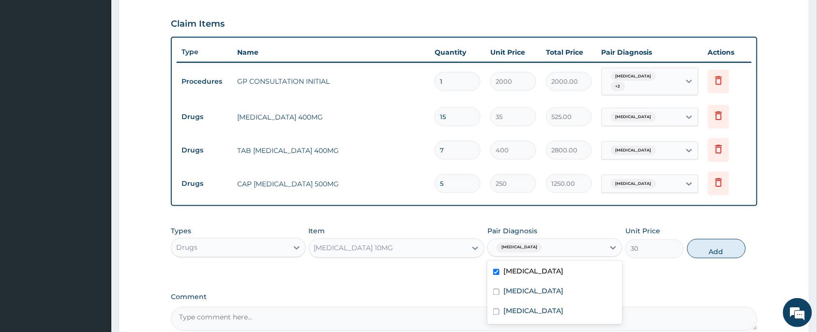
click at [712, 249] on button "Add" at bounding box center [716, 248] width 59 height 19
type input "0"
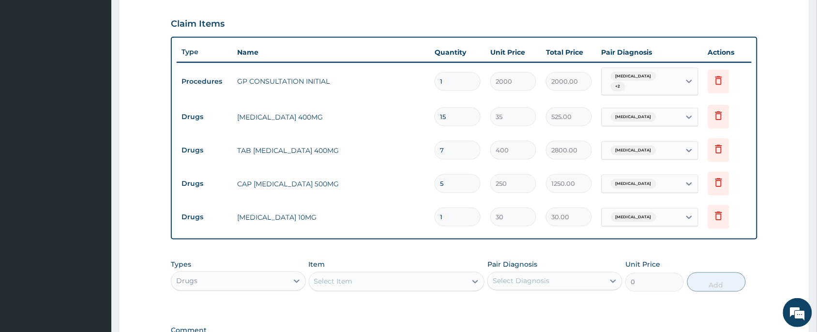
type input "0.00"
type input "5"
type input "150.00"
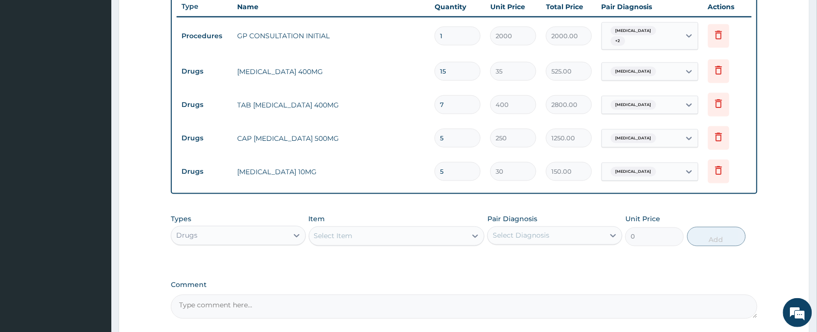
scroll to position [396, 0]
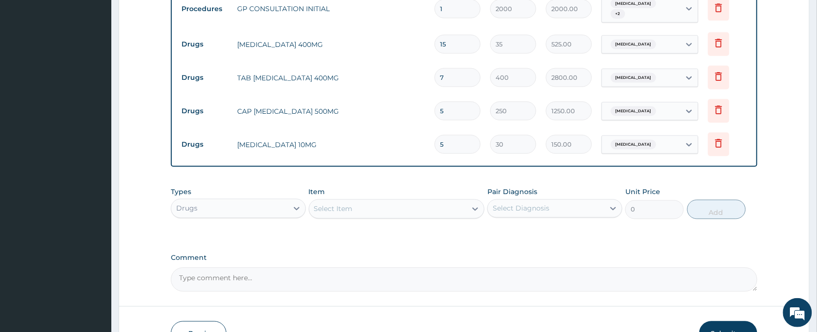
type input "5"
click at [350, 209] on div "Select Item" at bounding box center [333, 209] width 39 height 10
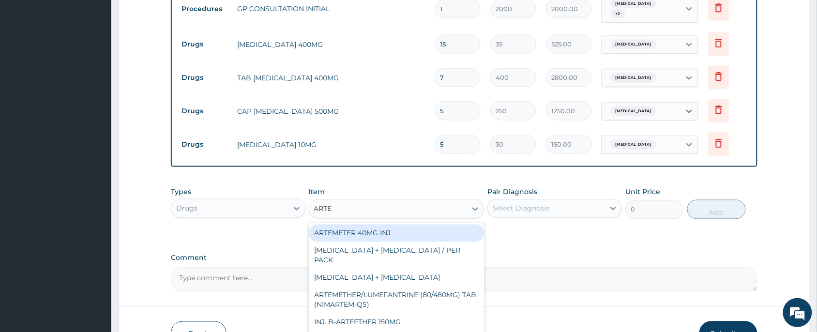
type input "ARTEM"
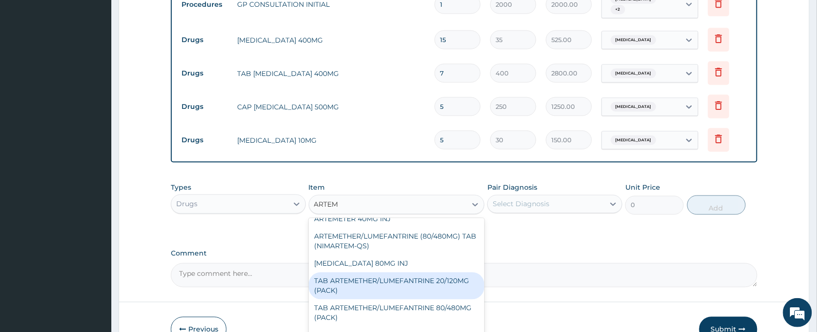
scroll to position [457, 0]
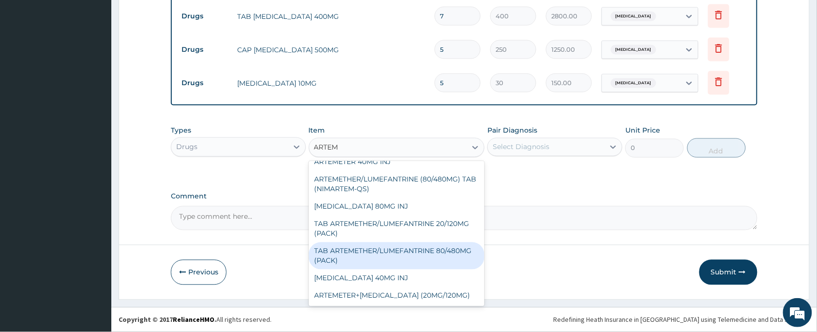
drag, startPoint x: 409, startPoint y: 260, endPoint x: 440, endPoint y: 236, distance: 39.4
click at [409, 259] on div "TAB ARTEMETHER/LUMEFANTRINE 80/480MG (PACK)" at bounding box center [397, 255] width 176 height 27
type input "1600"
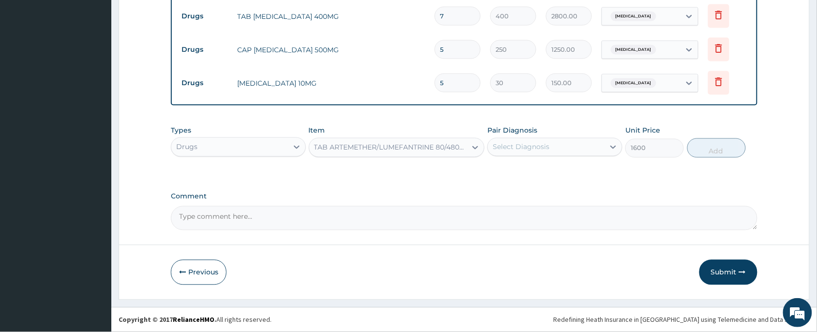
drag, startPoint x: 547, startPoint y: 146, endPoint x: 543, endPoint y: 159, distance: 13.6
click at [546, 148] on div "Select Diagnosis" at bounding box center [521, 147] width 57 height 10
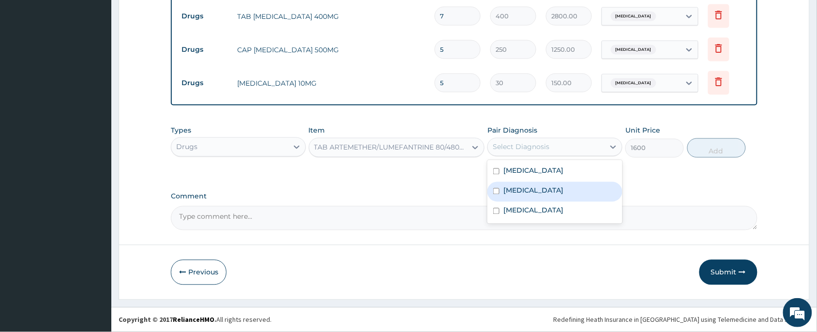
click at [542, 190] on div "Malaria" at bounding box center [554, 192] width 135 height 20
checkbox input "true"
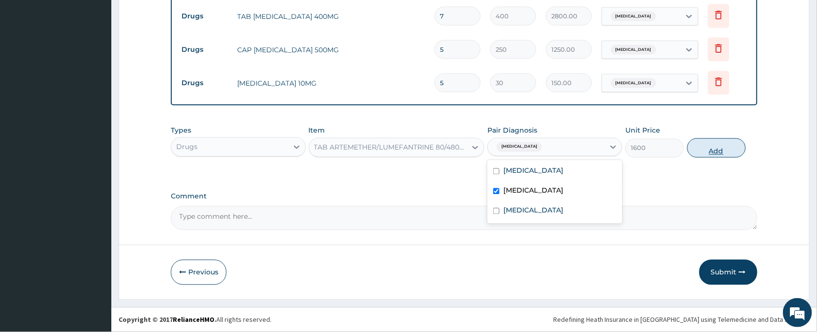
click at [740, 150] on button "Add" at bounding box center [716, 147] width 59 height 19
type input "0"
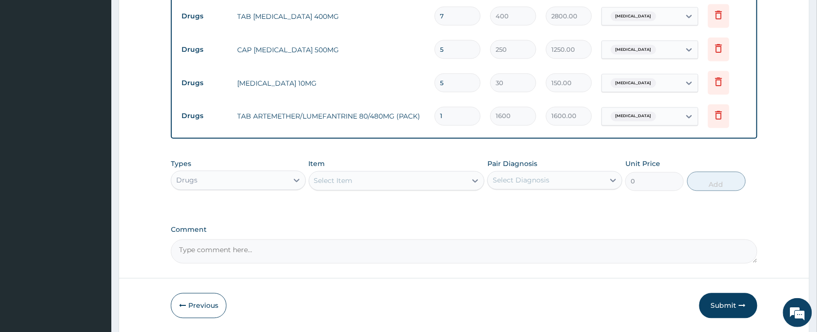
click at [342, 183] on div "Select Item" at bounding box center [333, 181] width 39 height 10
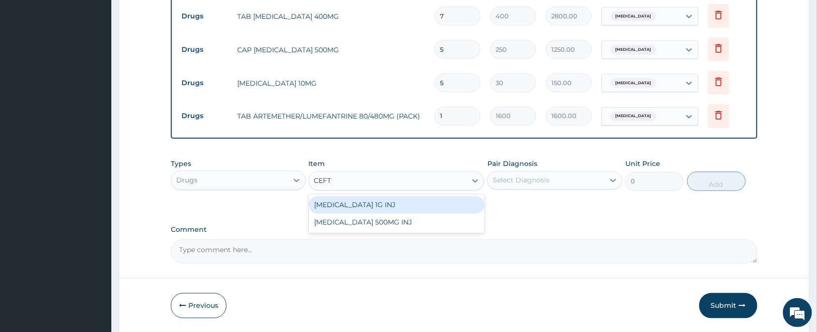
type input "CEFTR"
click at [354, 207] on div "CEFTRIAXONE 1G INJ" at bounding box center [397, 205] width 176 height 17
type input "1500"
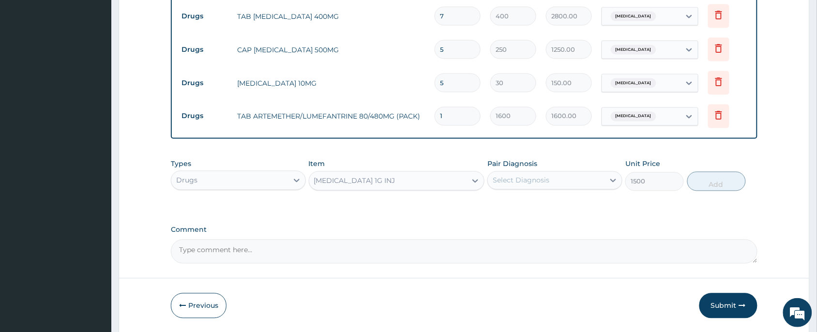
click at [511, 179] on div "Select Diagnosis" at bounding box center [521, 181] width 57 height 10
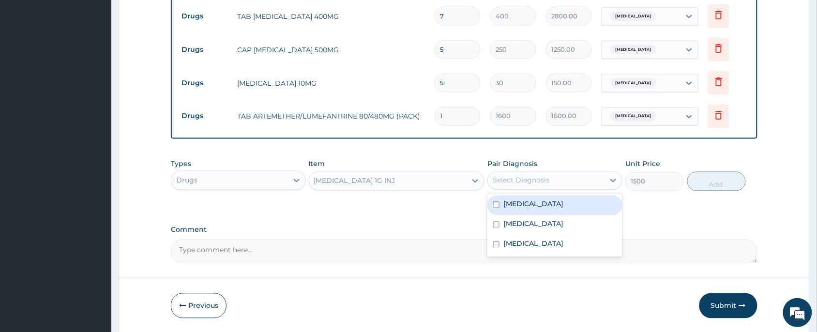
click at [562, 207] on label "Upper respiratory infection" at bounding box center [533, 204] width 60 height 10
checkbox input "true"
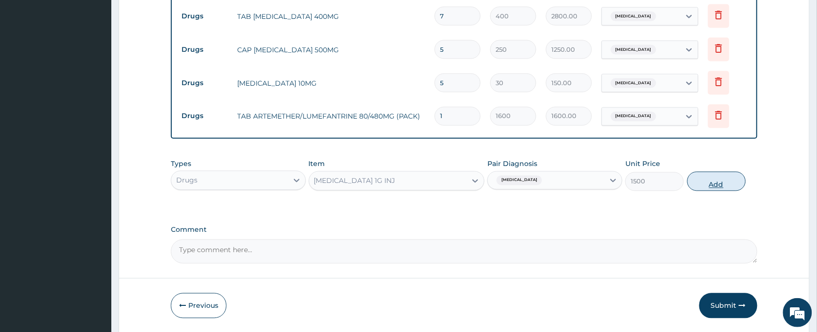
click at [695, 183] on button "Add" at bounding box center [716, 181] width 59 height 19
type input "0"
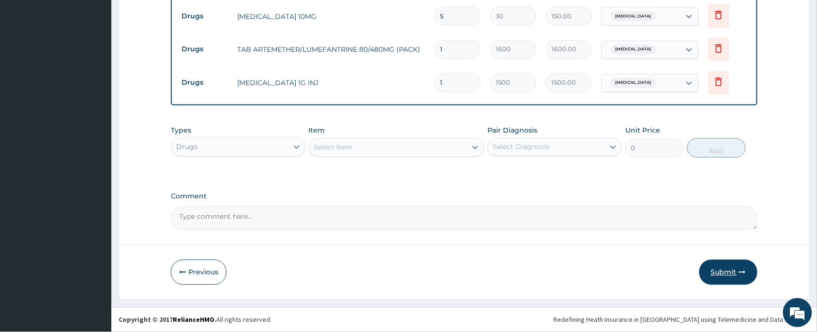
click at [734, 275] on button "Submit" at bounding box center [728, 272] width 58 height 25
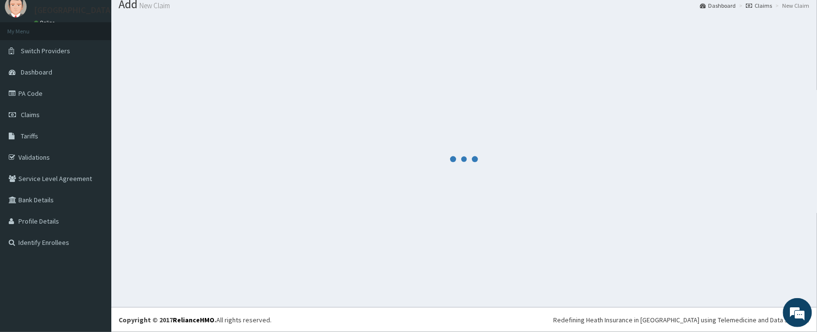
scroll to position [524, 0]
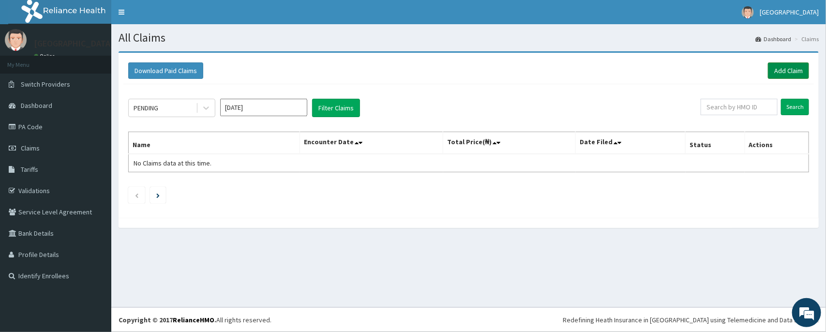
click at [780, 68] on link "Add Claim" at bounding box center [788, 70] width 41 height 16
click at [796, 70] on link "Add Claim" at bounding box center [788, 70] width 41 height 16
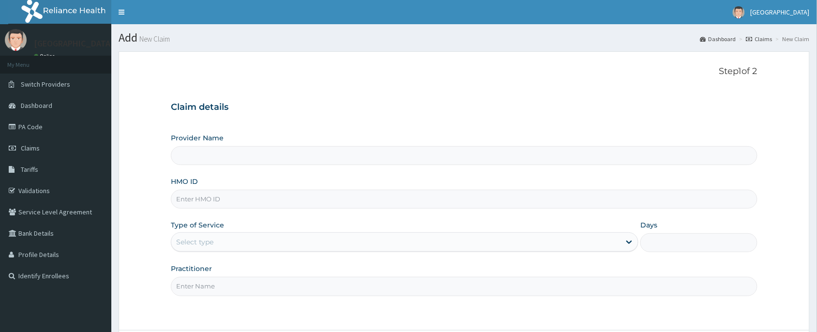
type input "EIS/10201/A"
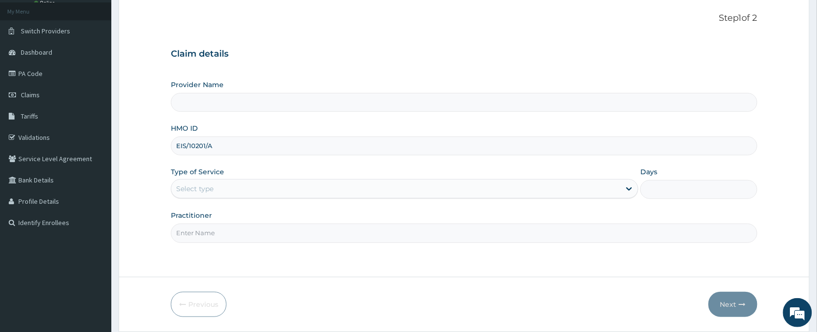
scroll to position [85, 0]
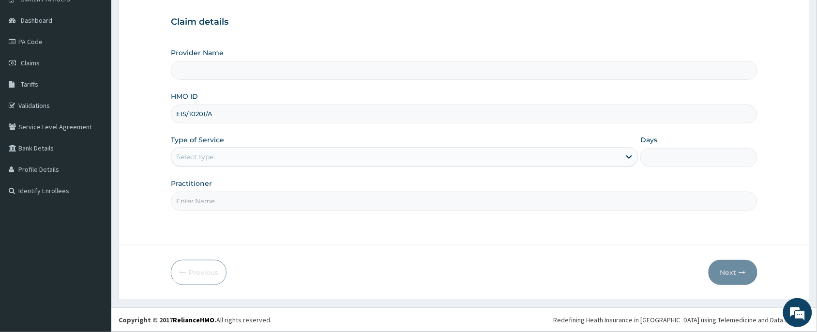
type input "[PERSON_NAME] and [PERSON_NAME][GEOGRAPHIC_DATA]"
type input "EIS/10201/A"
click at [229, 161] on div "Select type" at bounding box center [395, 156] width 449 height 15
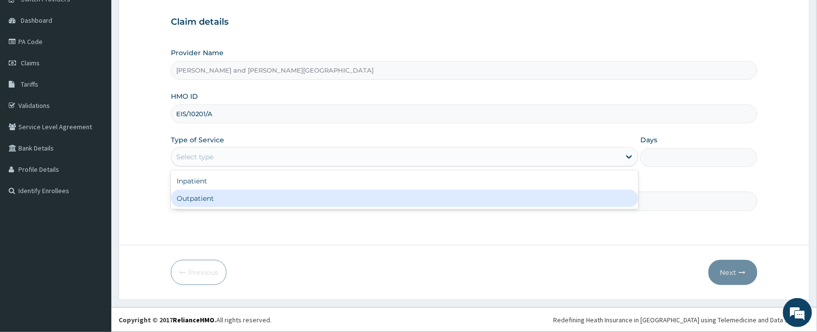
click at [224, 201] on div "Outpatient" at bounding box center [405, 198] width 468 height 17
type input "1"
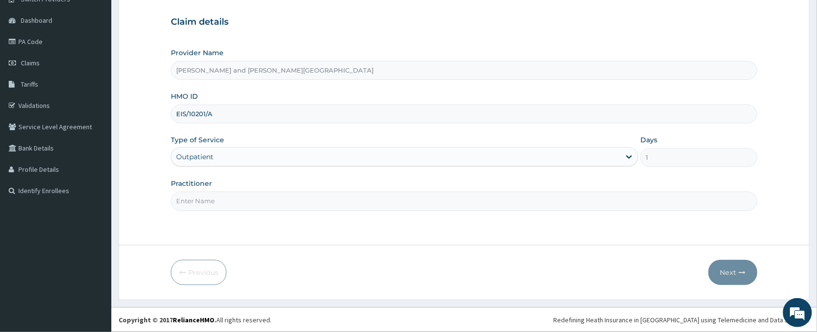
click at [224, 204] on input "Practitioner" at bounding box center [464, 201] width 587 height 19
type input "DR BABATUNDE TIMILEYIN"
click at [730, 265] on button "Next" at bounding box center [733, 272] width 49 height 25
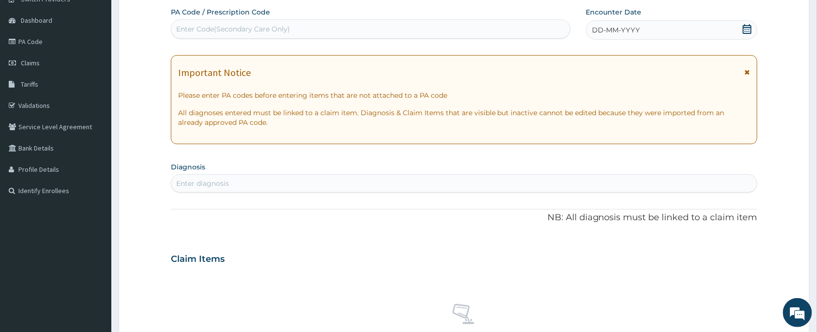
click at [197, 181] on div "Enter diagnosis" at bounding box center [202, 184] width 53 height 10
type input "MALAR"
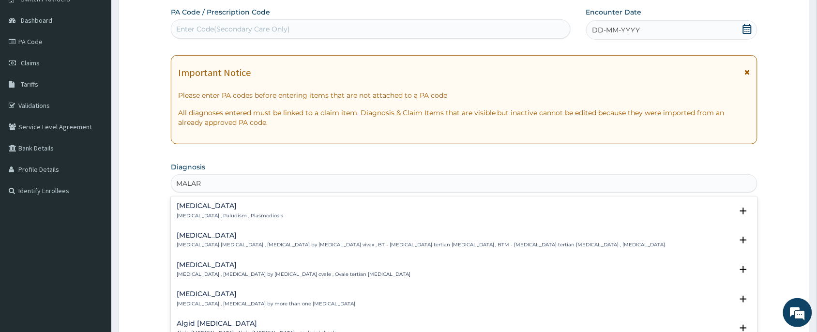
click at [220, 202] on h4 "Malaria" at bounding box center [230, 205] width 106 height 7
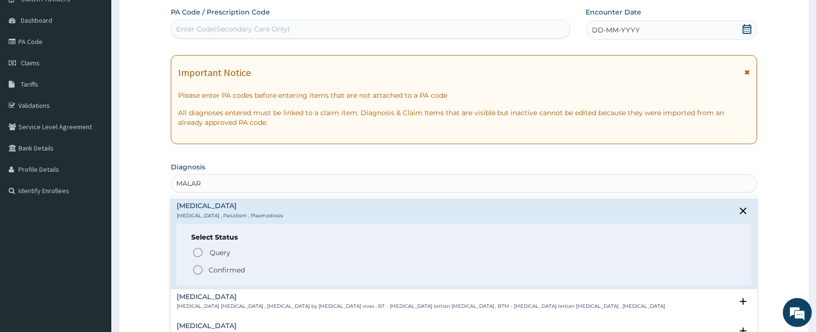
click at [230, 215] on p "Malaria , Paludism , Plasmodiosis" at bounding box center [230, 215] width 106 height 7
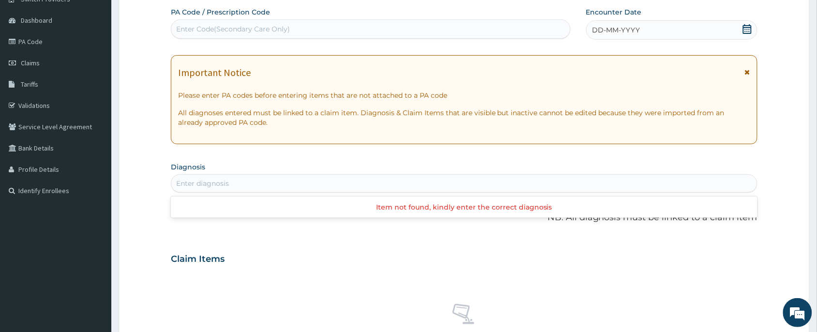
drag, startPoint x: 267, startPoint y: 181, endPoint x: 255, endPoint y: 211, distance: 32.8
click at [267, 187] on div "Enter diagnosis" at bounding box center [464, 183] width 586 height 15
click at [259, 187] on div "Enter diagnosis" at bounding box center [464, 183] width 586 height 15
type input "MALA"
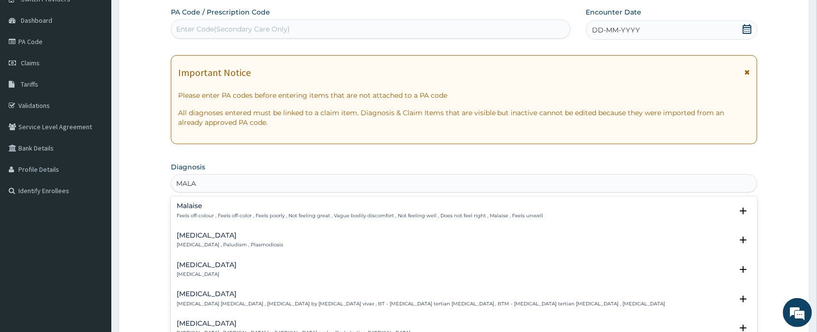
scroll to position [0, 0]
click at [209, 243] on p "Malaria , Paludism , Plasmodiosis" at bounding box center [230, 245] width 106 height 7
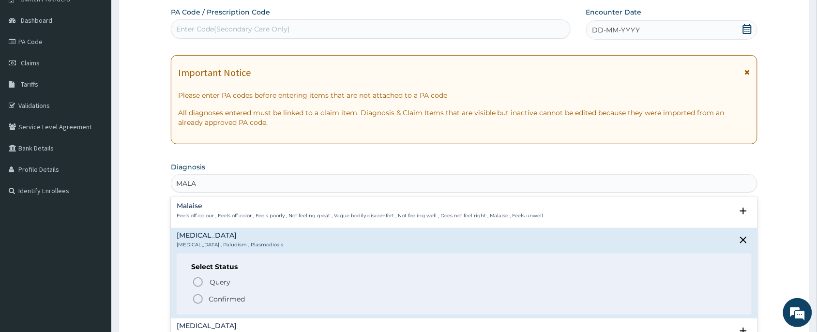
click at [206, 302] on span "Confirmed" at bounding box center [464, 299] width 545 height 12
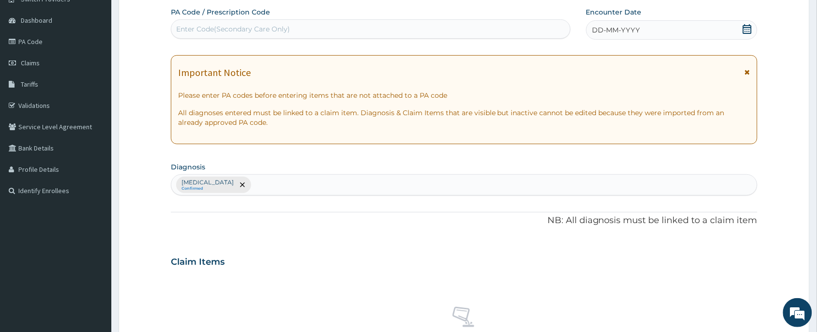
click at [753, 27] on div "DD-MM-YYYY" at bounding box center [671, 29] width 171 height 19
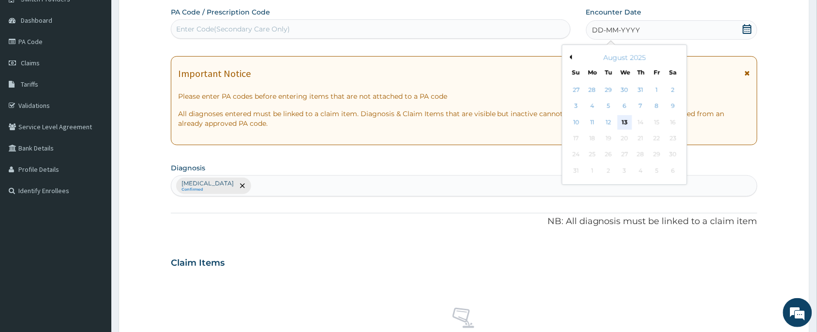
click at [628, 124] on div "13" at bounding box center [625, 122] width 15 height 15
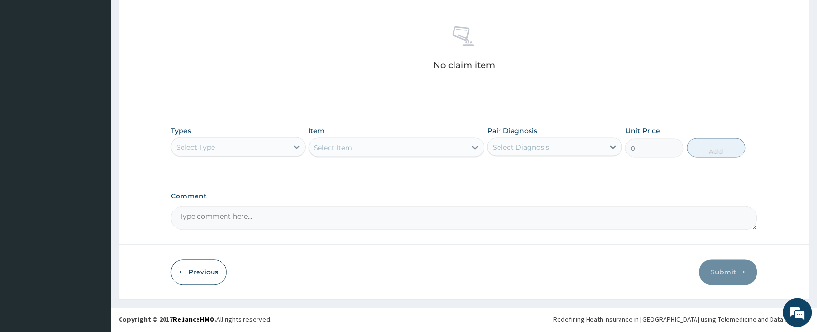
scroll to position [366, 0]
click at [207, 156] on div "Select Type" at bounding box center [238, 146] width 135 height 19
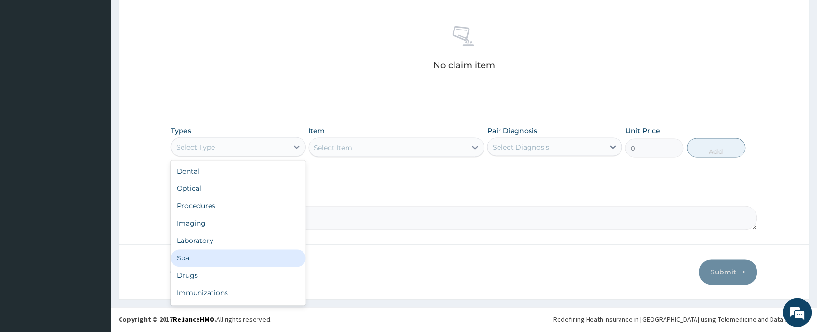
scroll to position [32, 0]
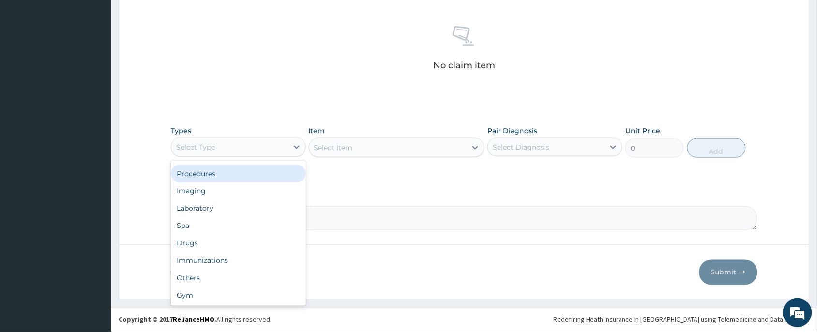
click at [223, 176] on div "Procedures" at bounding box center [238, 173] width 135 height 17
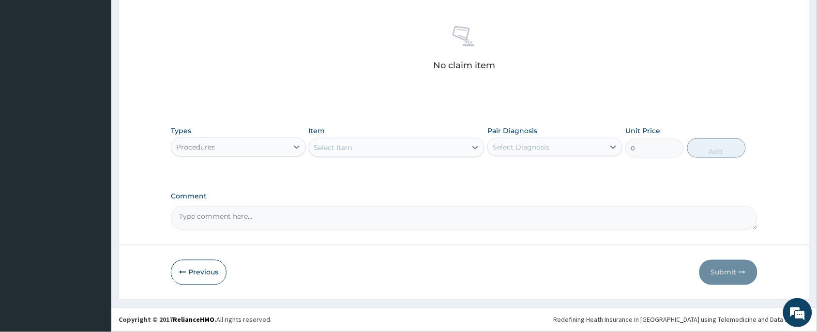
click at [384, 144] on div "Select Item" at bounding box center [388, 147] width 158 height 15
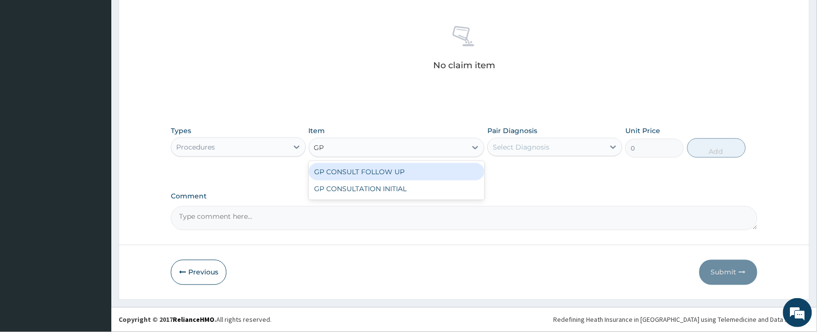
type input "GP"
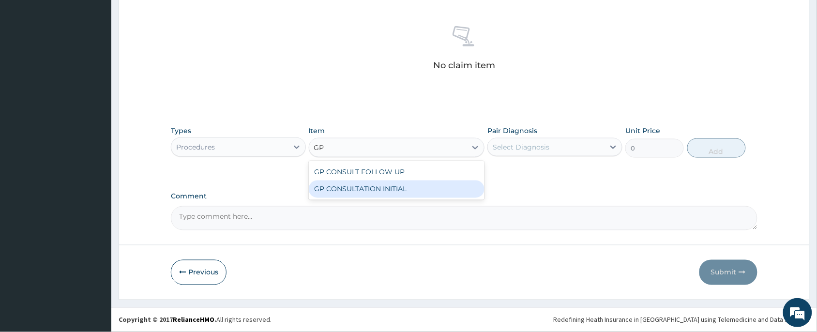
drag, startPoint x: 403, startPoint y: 190, endPoint x: 490, endPoint y: 159, distance: 92.5
click at [404, 190] on div "GP CONSULTATION INITIAL" at bounding box center [397, 189] width 176 height 17
type input "2000"
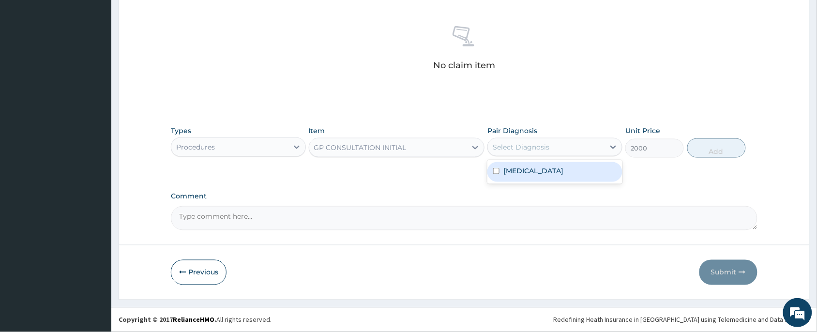
click at [513, 144] on div "Select Diagnosis" at bounding box center [521, 147] width 57 height 10
drag, startPoint x: 535, startPoint y: 172, endPoint x: 717, endPoint y: 153, distance: 182.5
click at [543, 172] on div "Malaria" at bounding box center [554, 172] width 135 height 20
checkbox input "true"
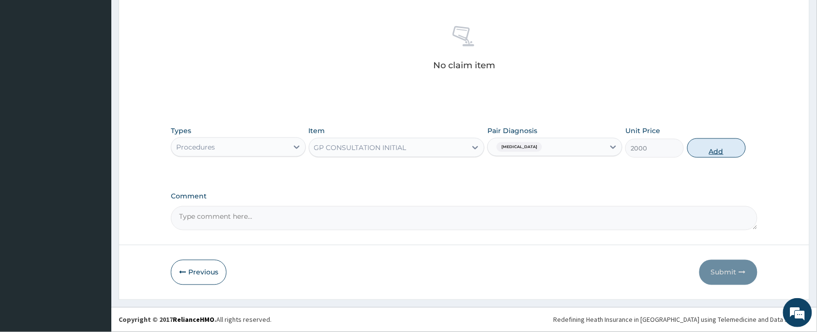
click at [715, 151] on button "Add" at bounding box center [716, 147] width 59 height 19
type input "0"
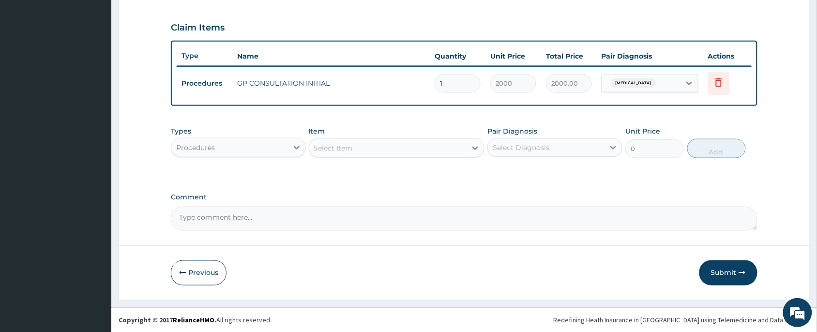
drag, startPoint x: 286, startPoint y: 146, endPoint x: 277, endPoint y: 155, distance: 13.0
click at [283, 147] on div "Procedures" at bounding box center [229, 147] width 117 height 15
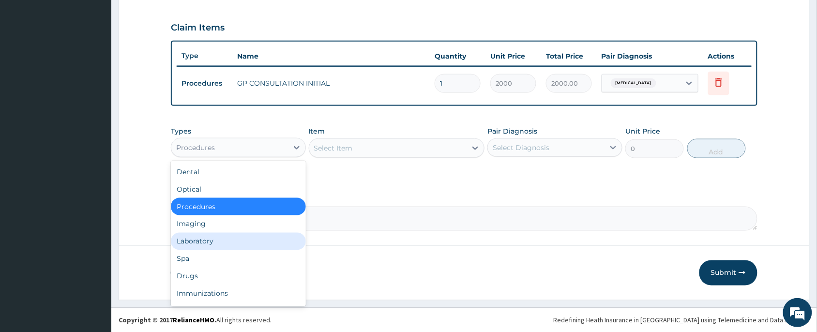
scroll to position [32, 0]
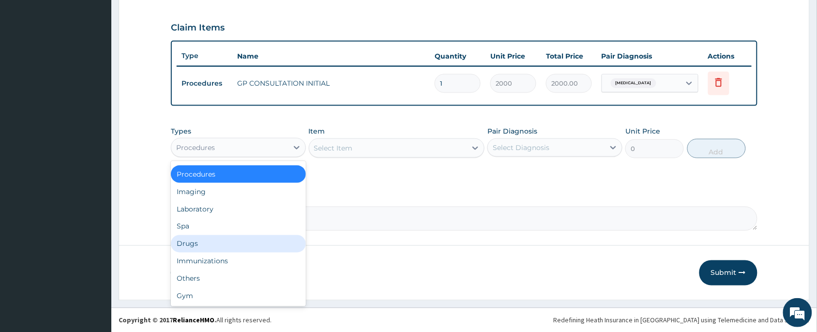
click at [218, 242] on div "Drugs" at bounding box center [238, 243] width 135 height 17
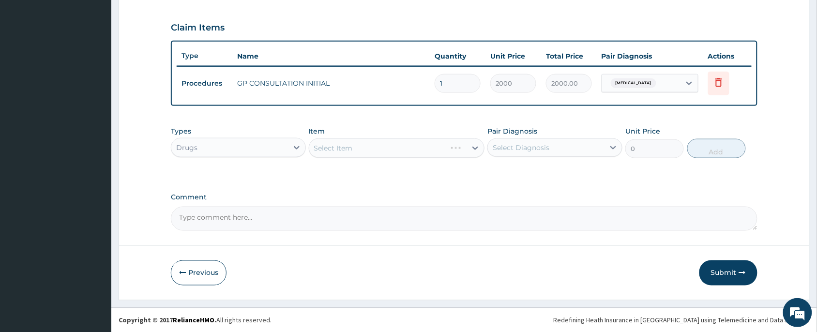
click at [361, 140] on div "Select Item" at bounding box center [397, 147] width 176 height 19
click at [369, 150] on div "Select Item" at bounding box center [397, 147] width 176 height 19
click at [359, 148] on div "Select Item" at bounding box center [388, 147] width 158 height 15
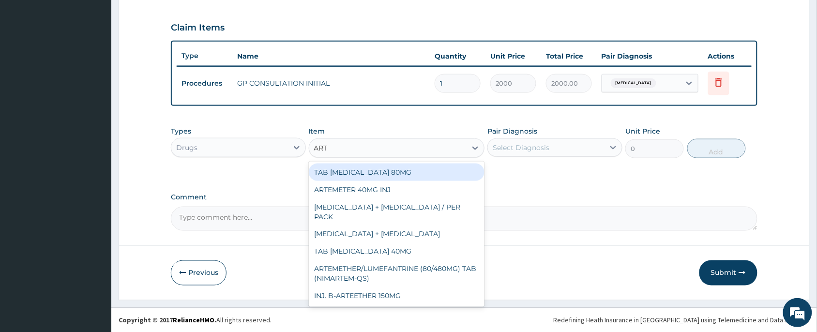
type input "ARTE"
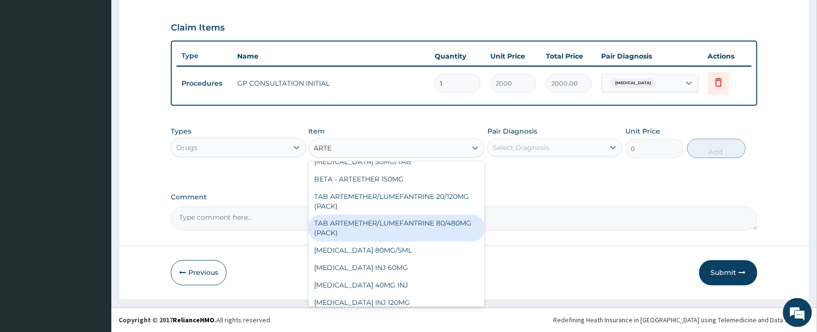
scroll to position [149, 0]
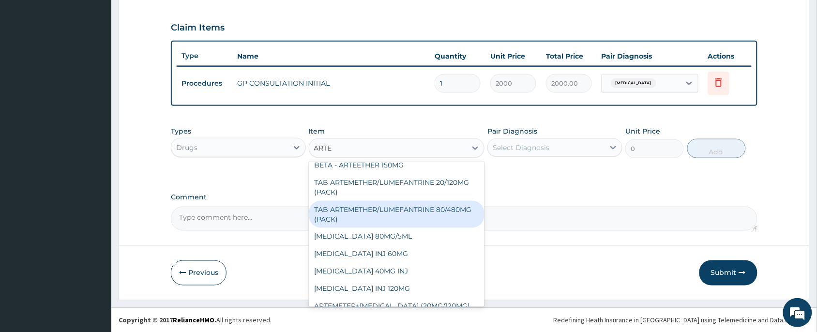
click at [399, 201] on div "TAB ARTEMETHER/LUMEFANTRINE 80/480MG (PACK)" at bounding box center [397, 214] width 176 height 27
type input "1600"
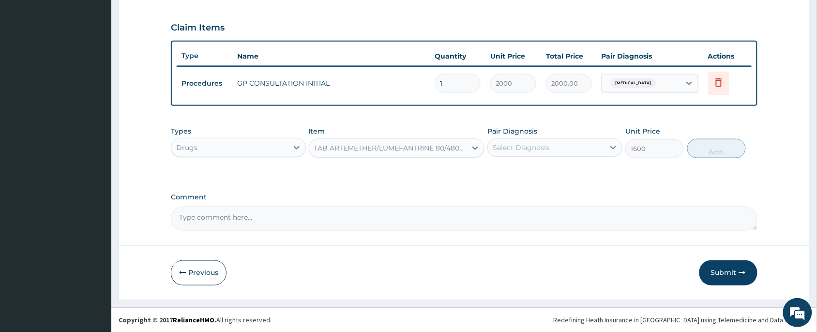
click at [570, 144] on div "Select Diagnosis" at bounding box center [546, 147] width 117 height 15
click at [593, 176] on div "Malaria" at bounding box center [554, 173] width 135 height 20
checkbox input "true"
click at [715, 149] on button "Add" at bounding box center [716, 148] width 59 height 19
type input "0"
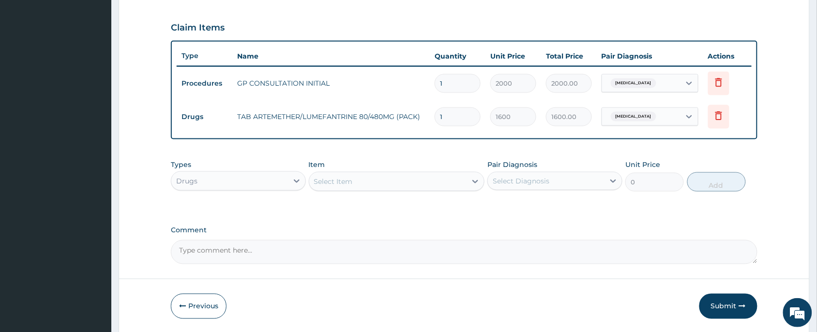
click at [390, 174] on div "Select Item" at bounding box center [388, 181] width 158 height 15
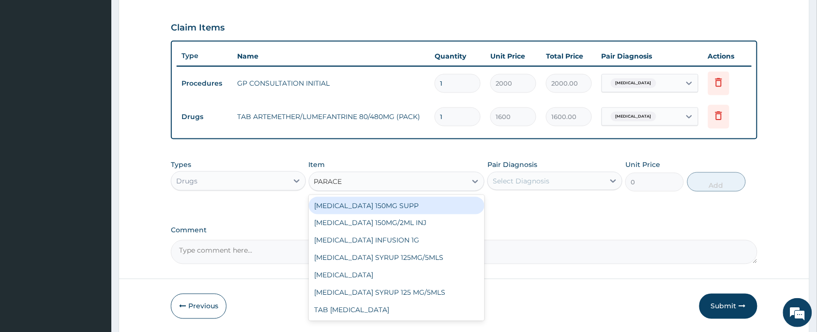
type input "PARACET"
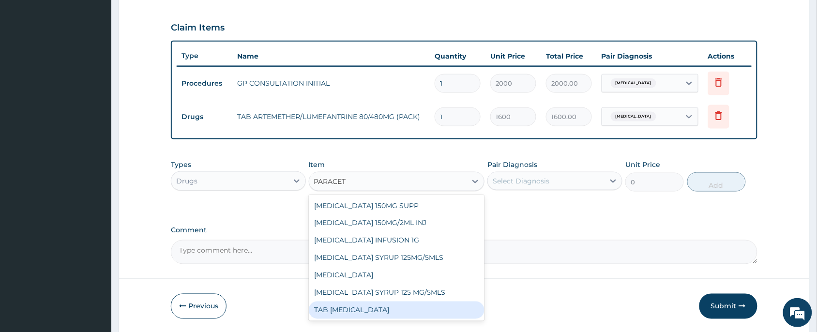
click at [393, 308] on div "TAB PARACETAMOL" at bounding box center [397, 310] width 176 height 17
type input "15"
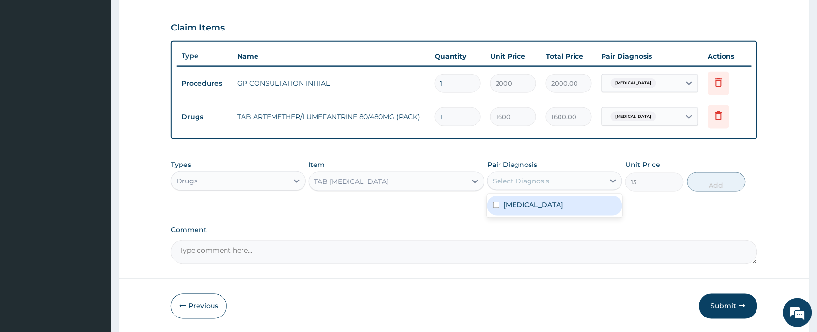
click at [540, 180] on div "Select Diagnosis" at bounding box center [521, 181] width 57 height 10
drag, startPoint x: 544, startPoint y: 203, endPoint x: 654, endPoint y: 193, distance: 111.3
click at [555, 204] on div "Malaria" at bounding box center [554, 206] width 135 height 20
checkbox input "true"
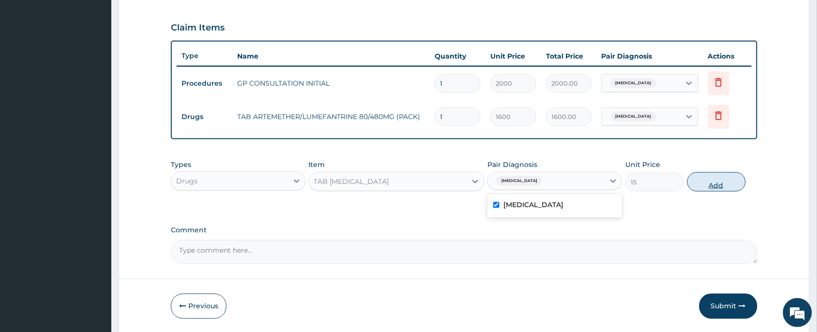
click at [723, 179] on button "Add" at bounding box center [716, 181] width 59 height 19
type input "0"
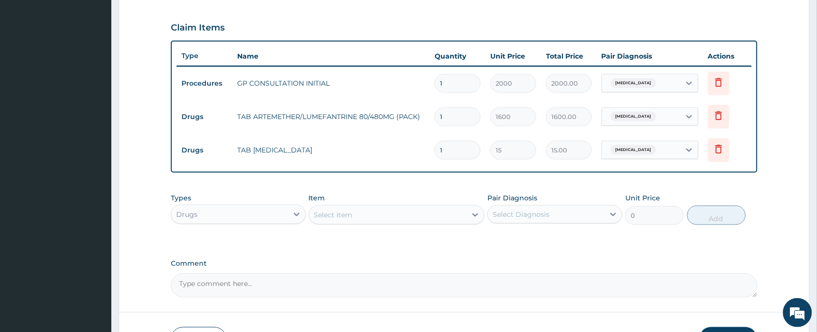
type input "18"
type input "270.00"
type input "18"
click at [418, 218] on div "Select Item" at bounding box center [388, 214] width 158 height 15
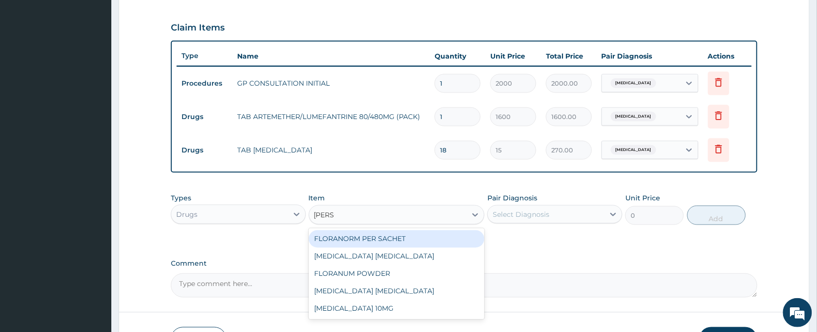
type input "LORAT"
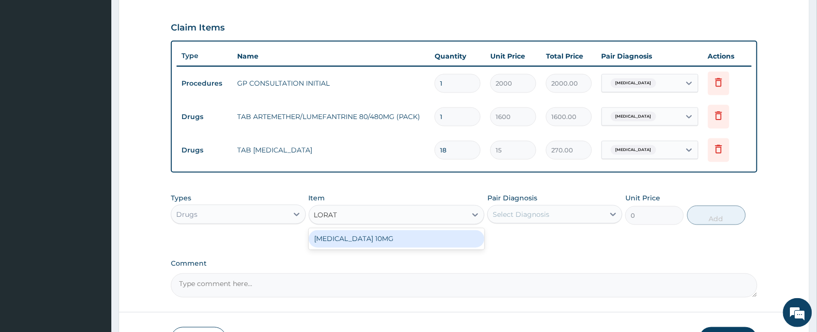
click at [410, 239] on div "LORATADINE 10MG" at bounding box center [397, 238] width 176 height 17
type input "30"
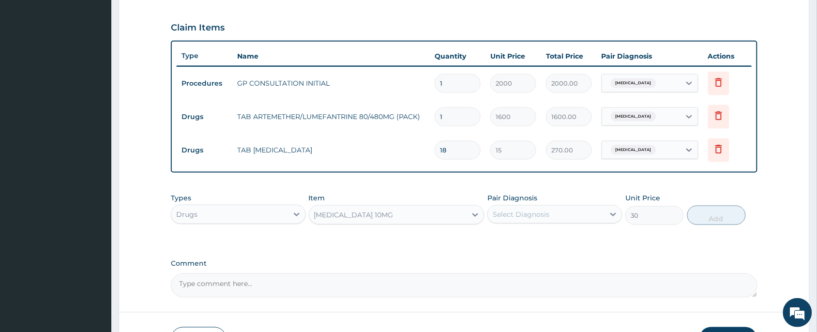
click at [587, 215] on div "Select Diagnosis" at bounding box center [546, 214] width 117 height 15
click at [554, 238] on div "Malaria" at bounding box center [554, 239] width 135 height 20
checkbox input "true"
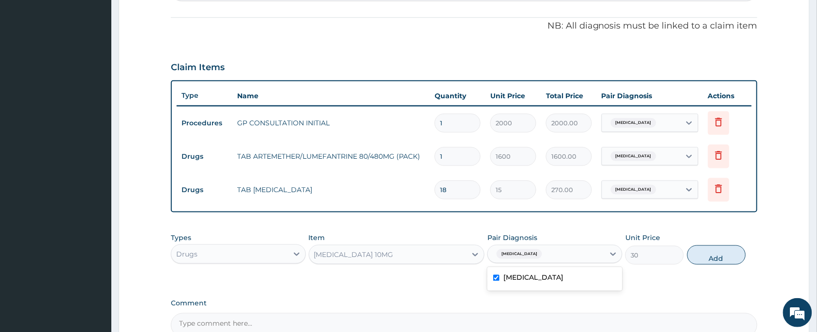
scroll to position [174, 0]
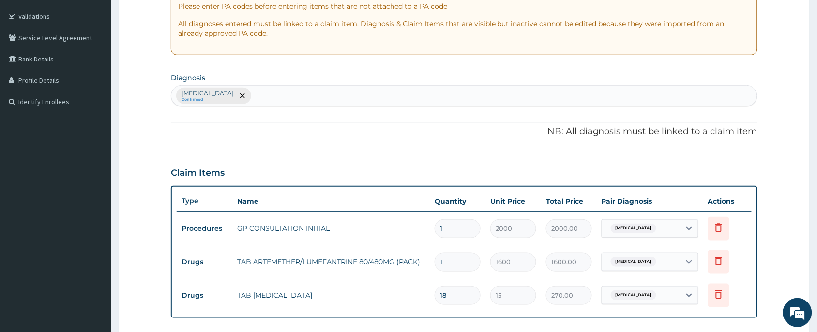
click at [327, 100] on div "Malaria Confirmed" at bounding box center [464, 96] width 586 height 20
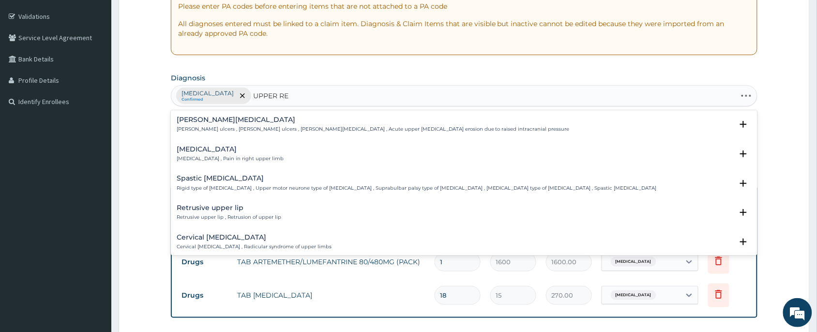
type input "UPPER RES"
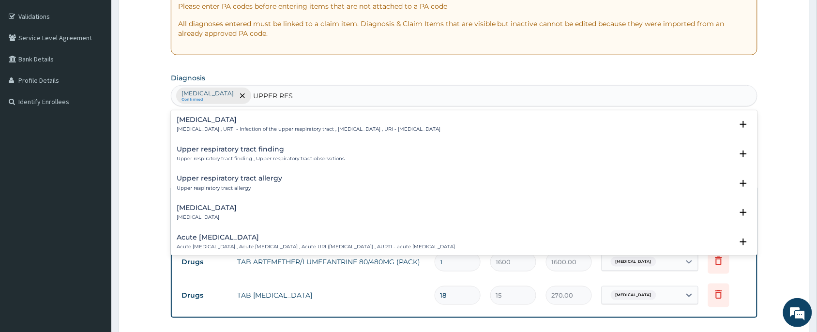
click at [277, 125] on div "Upper respiratory infection Upper respiratory infection , URTI - Infection of t…" at bounding box center [309, 124] width 264 height 17
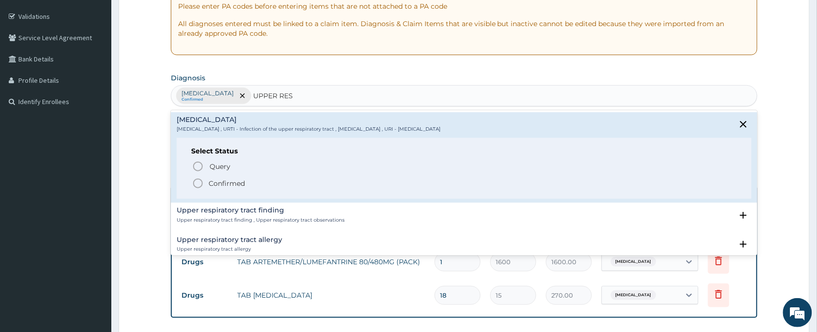
drag, startPoint x: 257, startPoint y: 183, endPoint x: 535, endPoint y: 156, distance: 278.6
click at [257, 183] on span "Confirmed" at bounding box center [464, 184] width 545 height 12
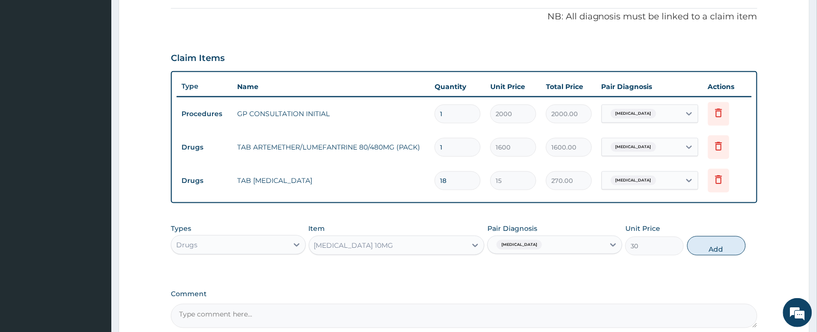
scroll to position [386, 0]
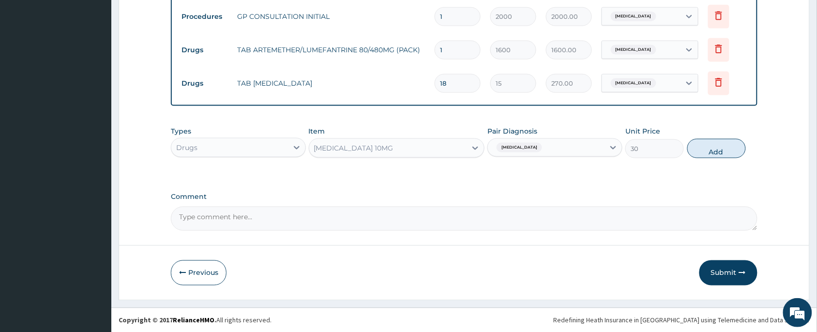
click at [587, 144] on div "Malaria" at bounding box center [546, 147] width 117 height 16
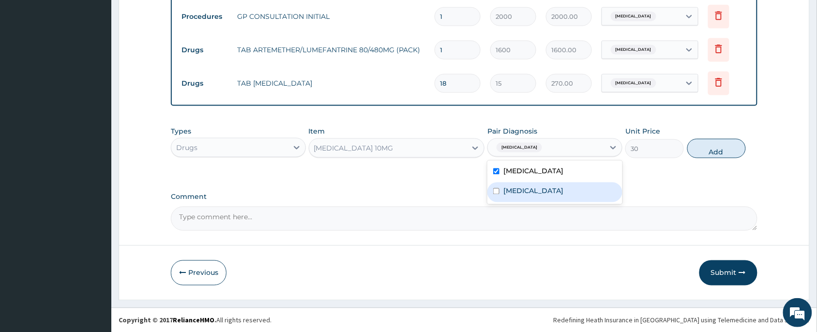
drag, startPoint x: 547, startPoint y: 201, endPoint x: 551, endPoint y: 197, distance: 5.5
click at [547, 201] on div "Malaria Upper respiratory infection" at bounding box center [554, 183] width 135 height 44
click at [562, 187] on label "Upper respiratory infection" at bounding box center [533, 191] width 60 height 10
checkbox input "true"
click at [725, 147] on button "Add" at bounding box center [716, 148] width 59 height 19
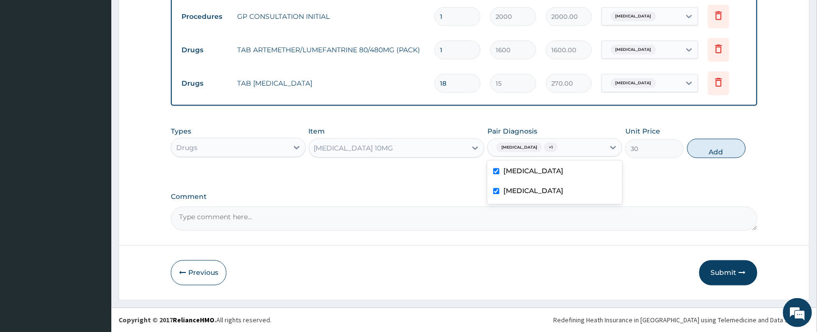
type input "0"
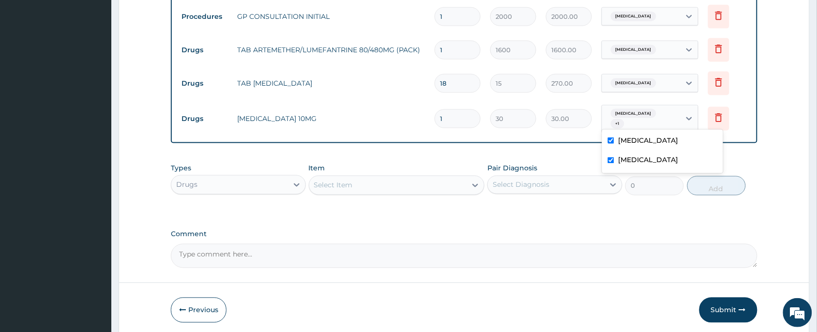
click at [618, 119] on span "Malaria" at bounding box center [633, 114] width 45 height 10
click at [623, 137] on label "Malaria" at bounding box center [648, 141] width 60 height 10
checkbox input "false"
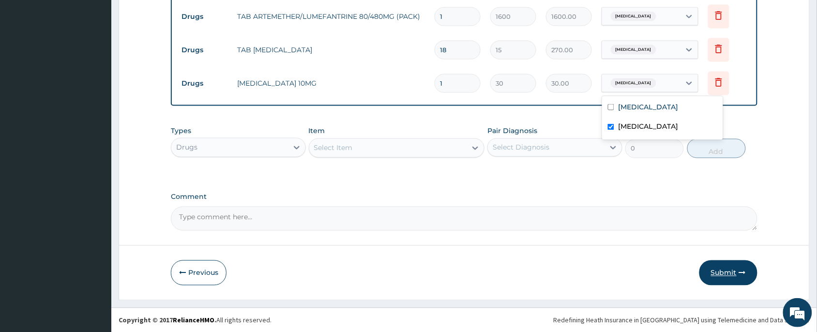
click at [729, 272] on button "Submit" at bounding box center [728, 272] width 58 height 25
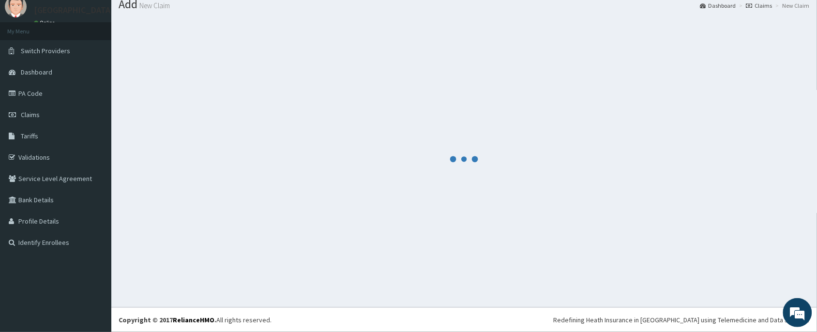
scroll to position [34, 0]
